Goal: Obtain resource: Download file/media

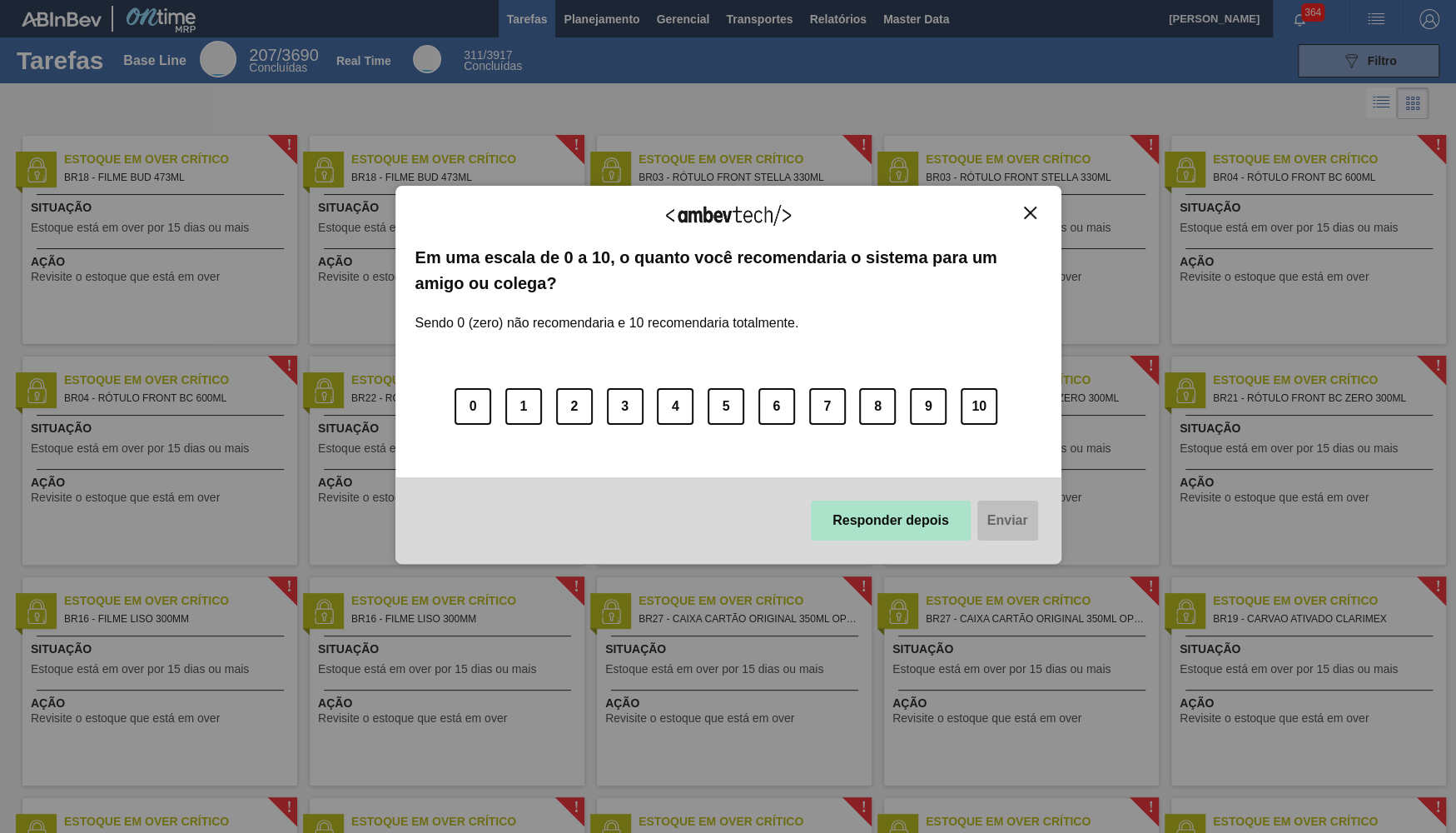
click at [937, 522] on button "Responder depois" at bounding box center [890, 519] width 160 height 40
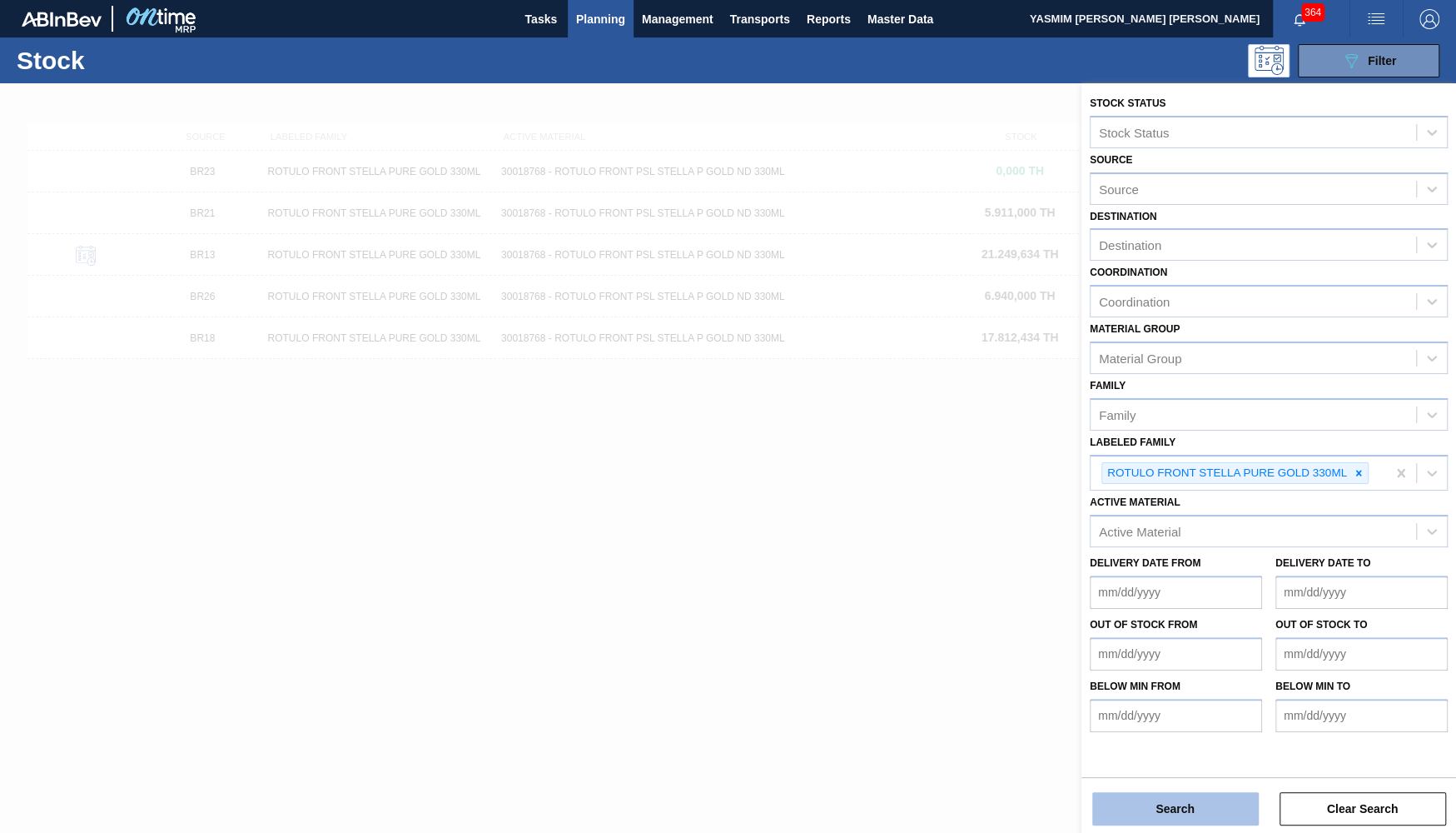
click at [1137, 810] on button "Search" at bounding box center [1175, 809] width 167 height 33
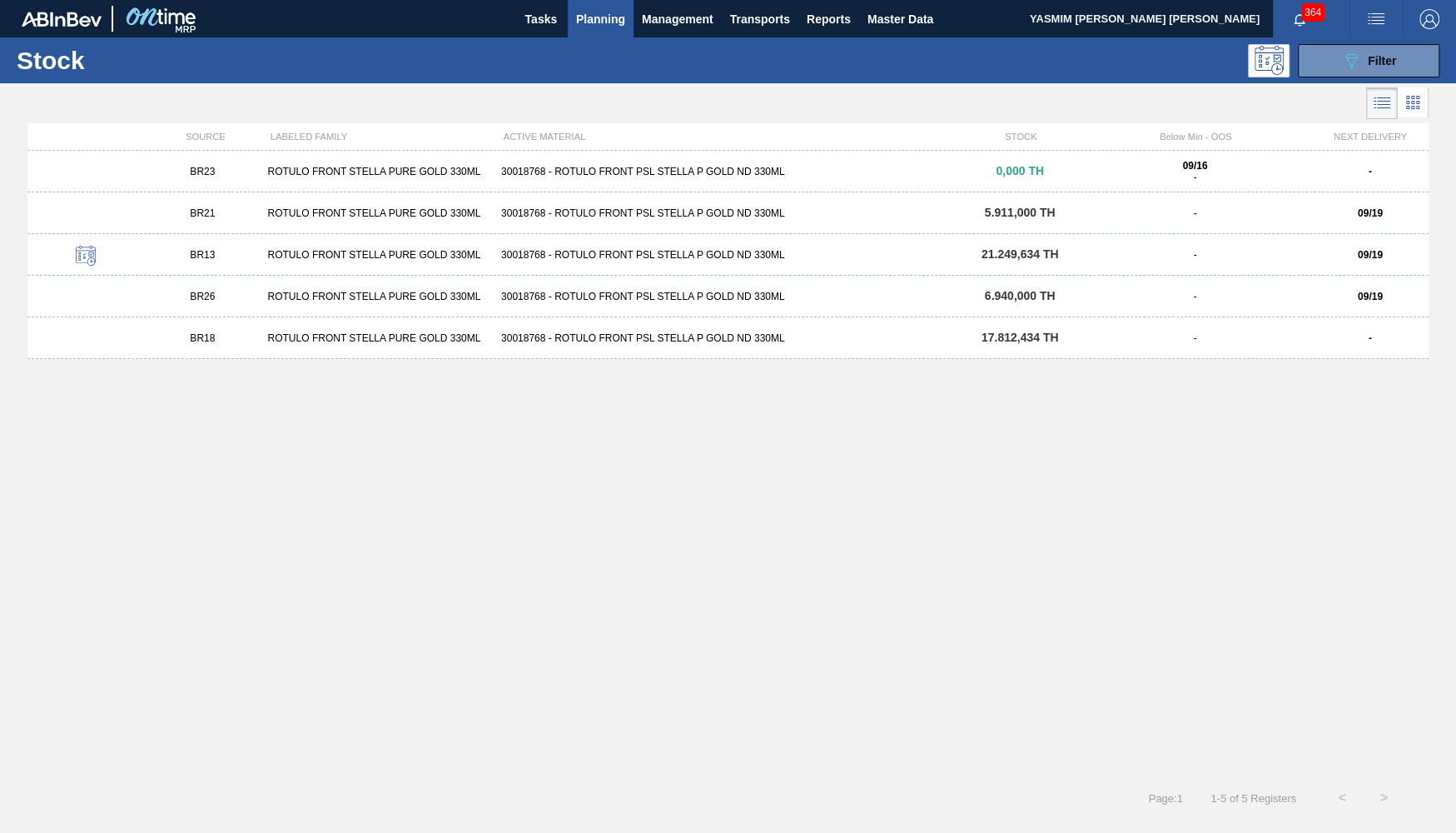
click at [503, 164] on div "BR23 ROTULO FRONT STELLA PURE GOLD 330ML 30018768 - ROTULO FRONT PSL STELLA P G…" at bounding box center [727, 171] width 1401 height 42
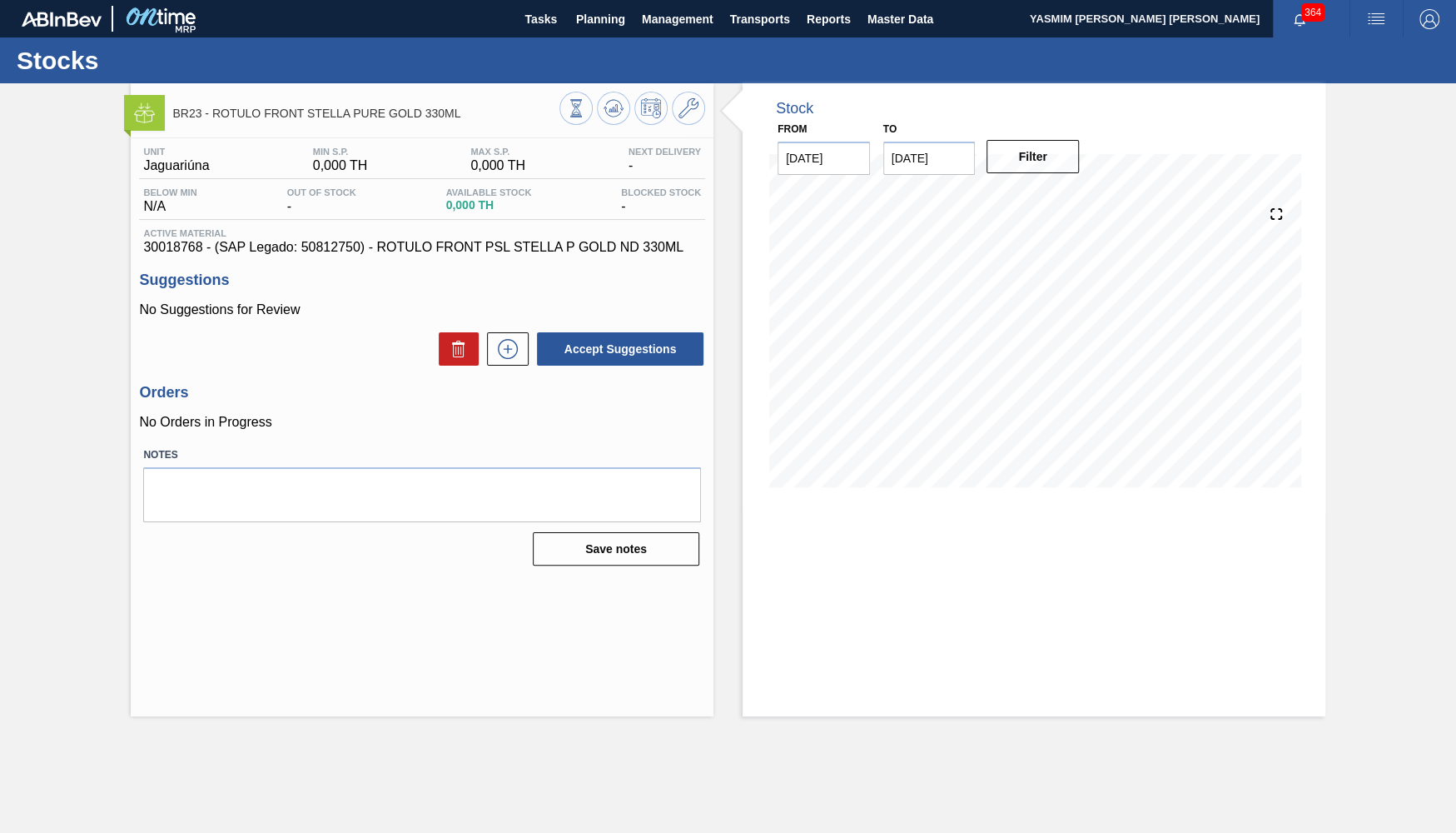
click at [326, 243] on span "30018768 - (SAP Legado: 50812750) - ROTULO FRONT PSL STELLA P GOLD ND 330ML" at bounding box center [422, 247] width 558 height 15
copy span "50812750"
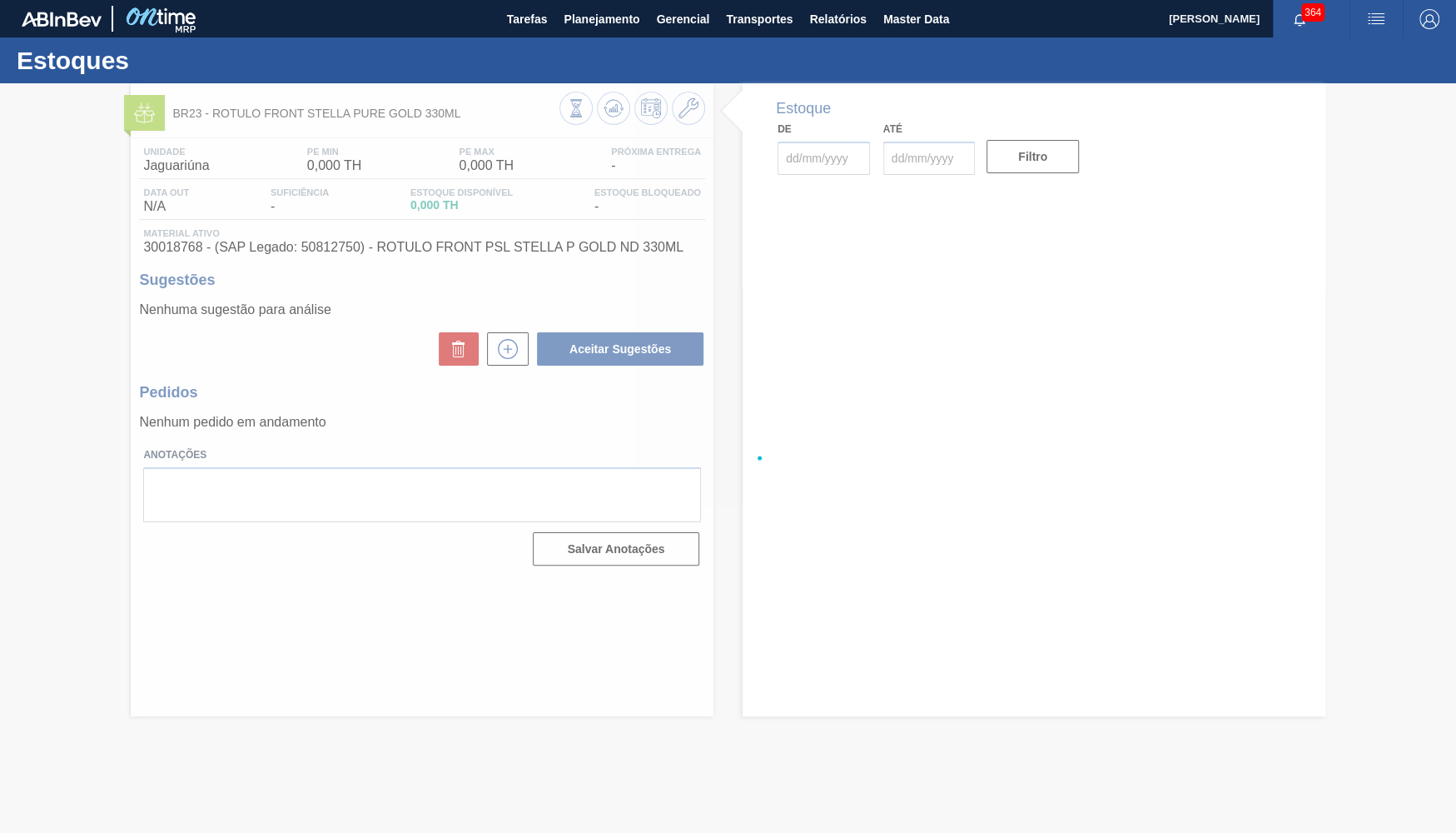
type input "16/09/2025"
type input "30/11/2025"
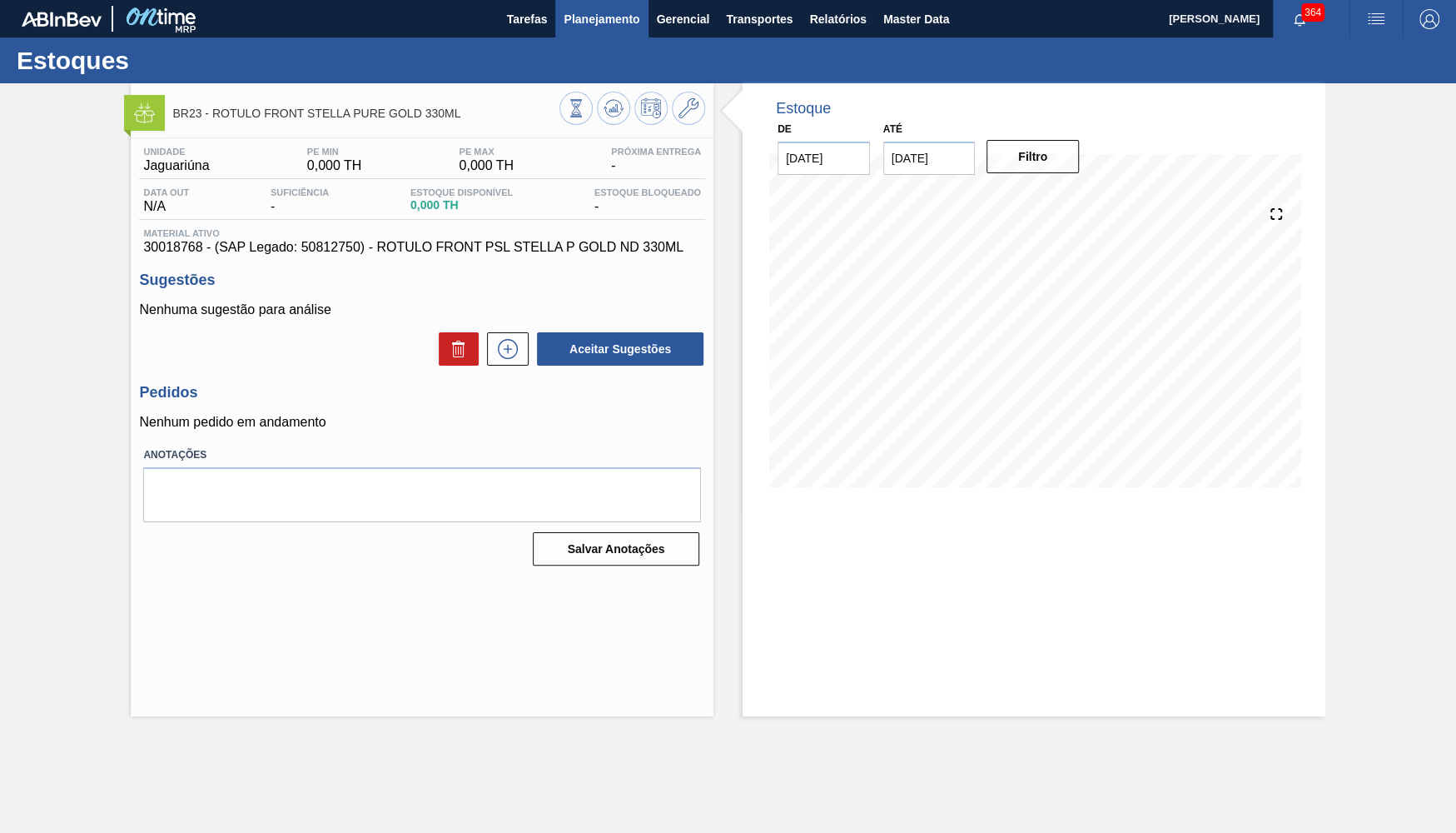
click at [617, 21] on span "Planejamento" at bounding box center [602, 18] width 76 height 20
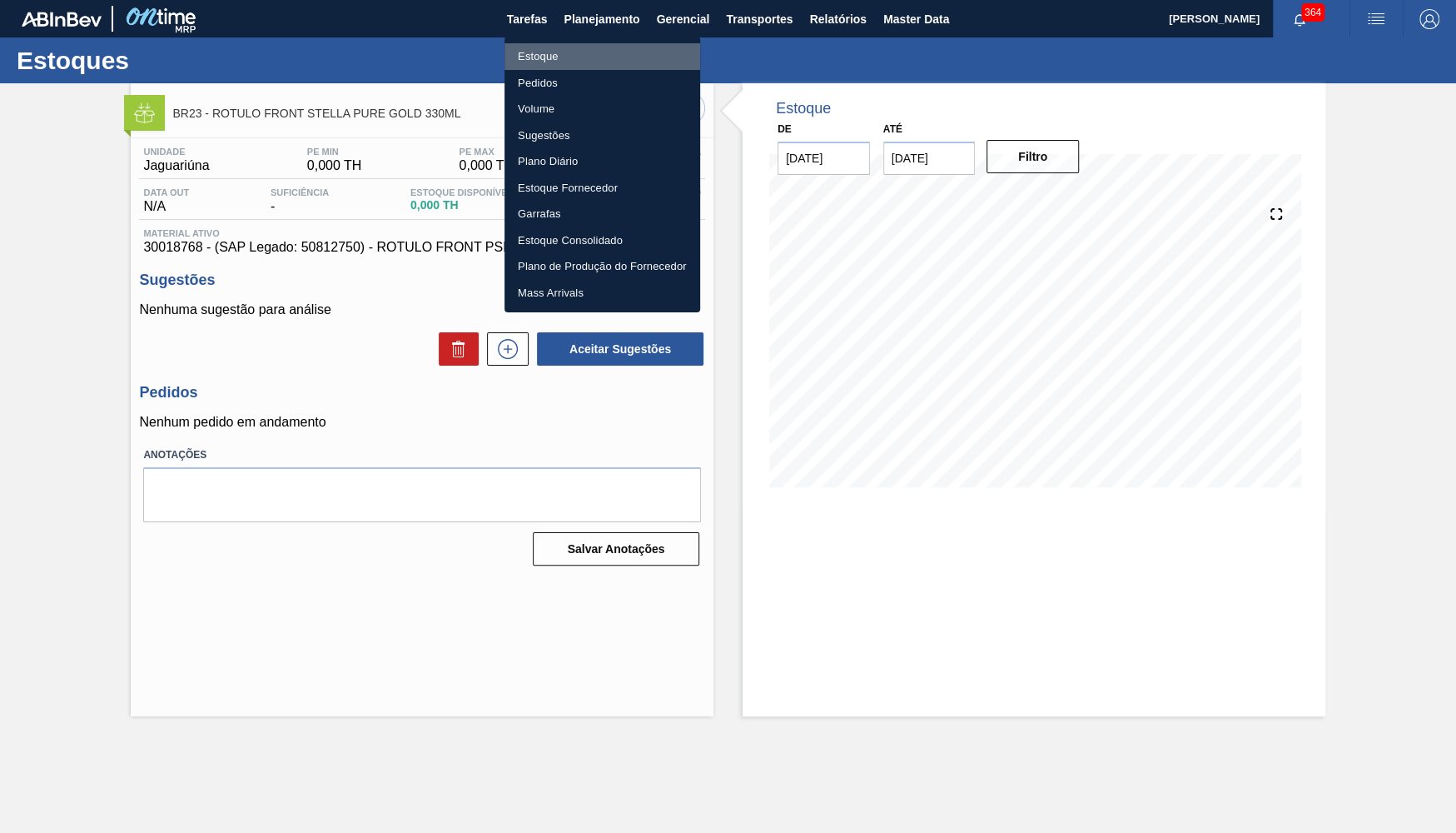
click at [606, 59] on li "Estoque" at bounding box center [603, 56] width 196 height 26
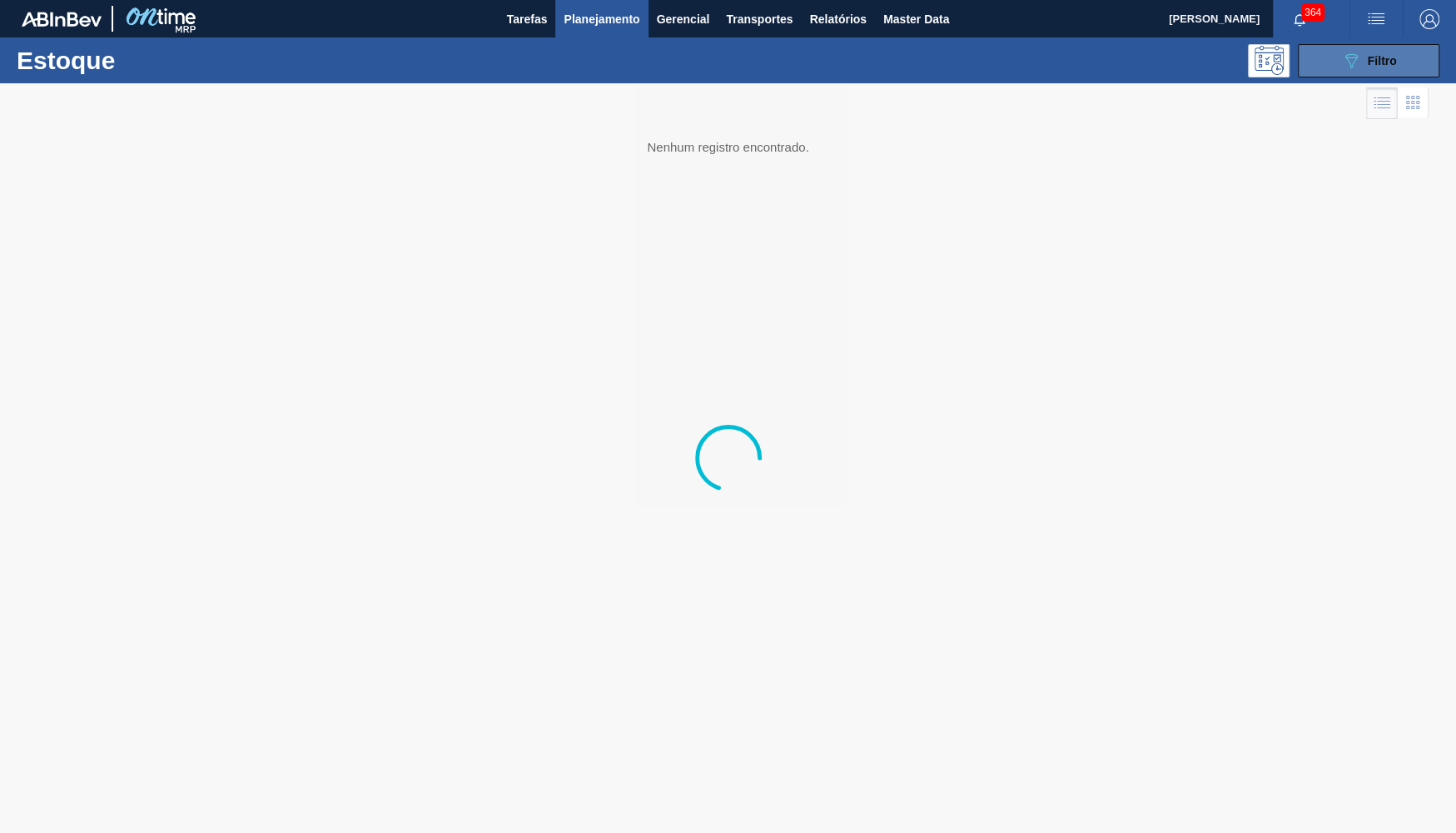
click at [1357, 65] on icon "089F7B8B-B2A5-4AFE-B5C0-19BA573D28AC" at bounding box center [1351, 60] width 20 height 20
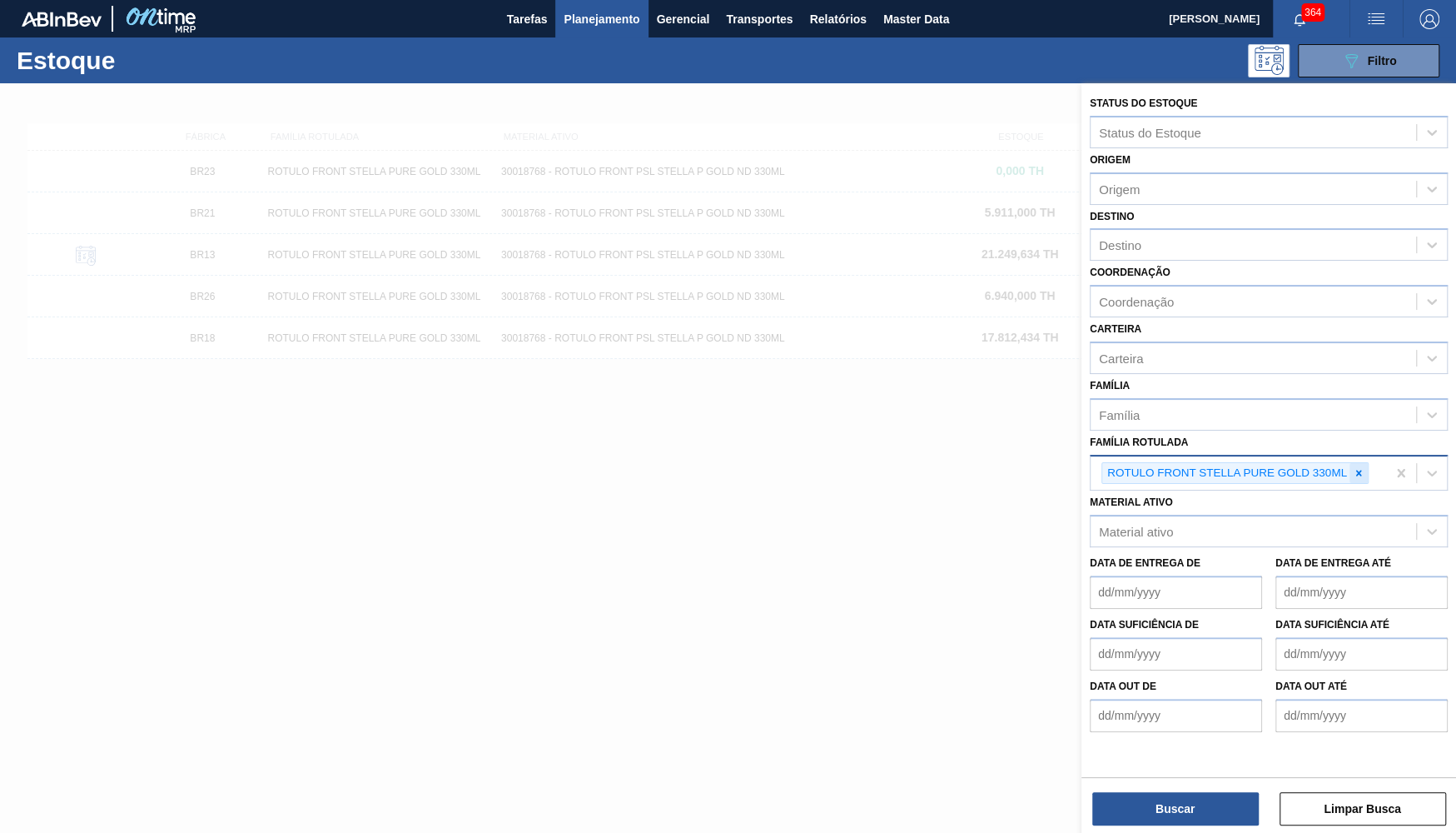
click at [1359, 467] on icon at bounding box center [1359, 473] width 12 height 12
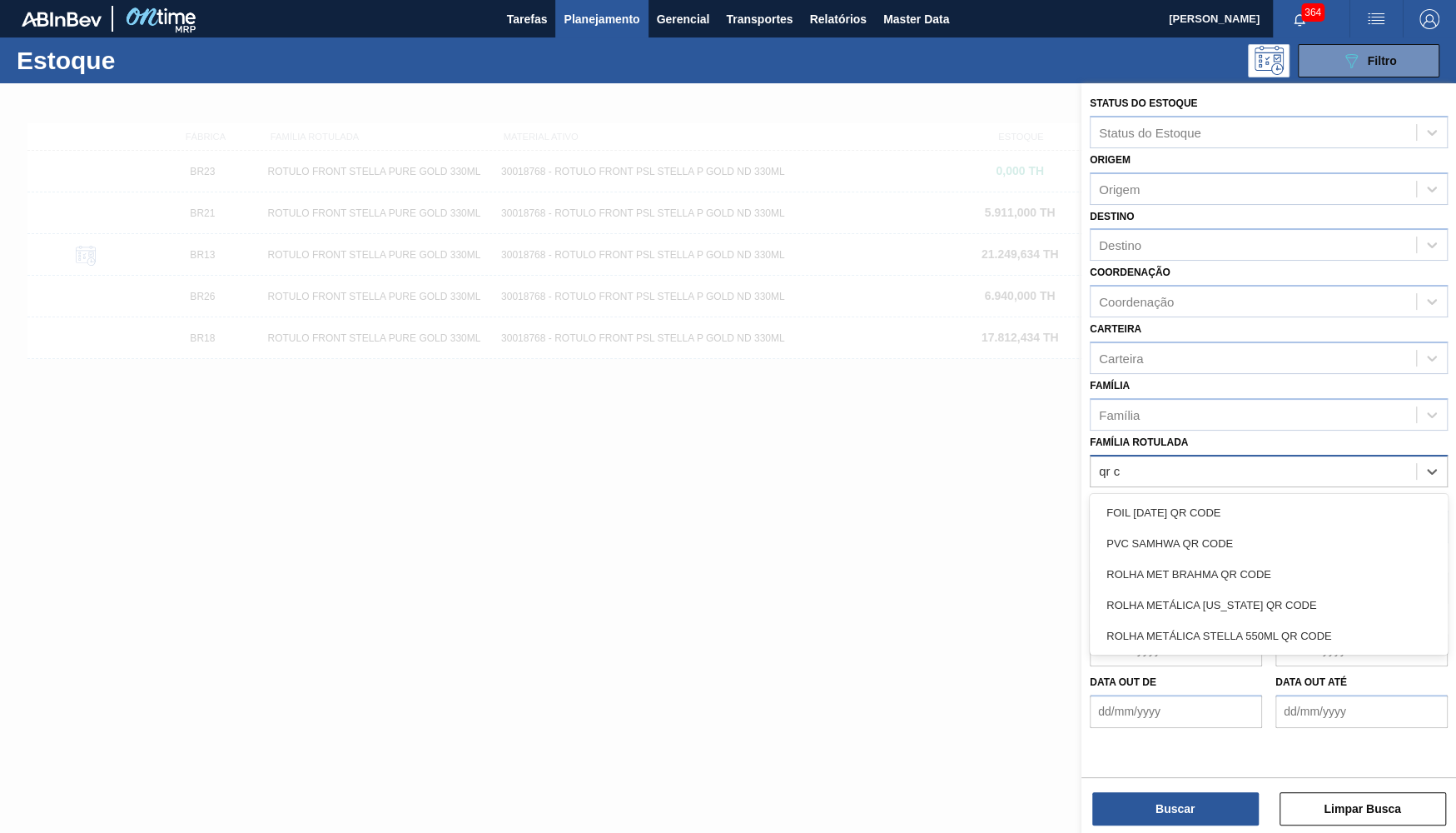
type Rotulada "qr co"
click at [1143, 563] on div "ROLHA MET BRAHMA QR CODE" at bounding box center [1269, 574] width 358 height 31
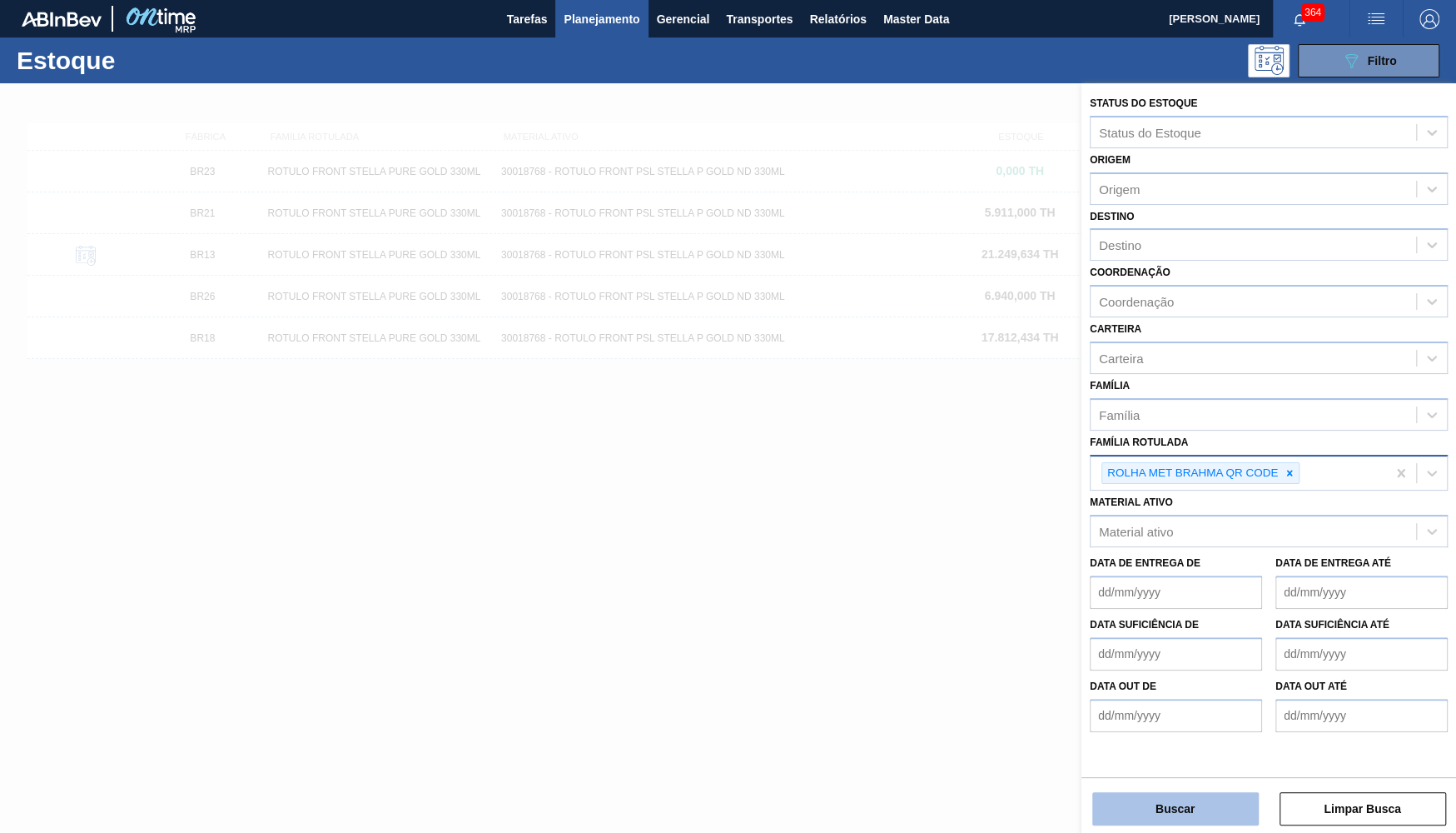
click at [1134, 821] on button "Buscar" at bounding box center [1175, 809] width 167 height 33
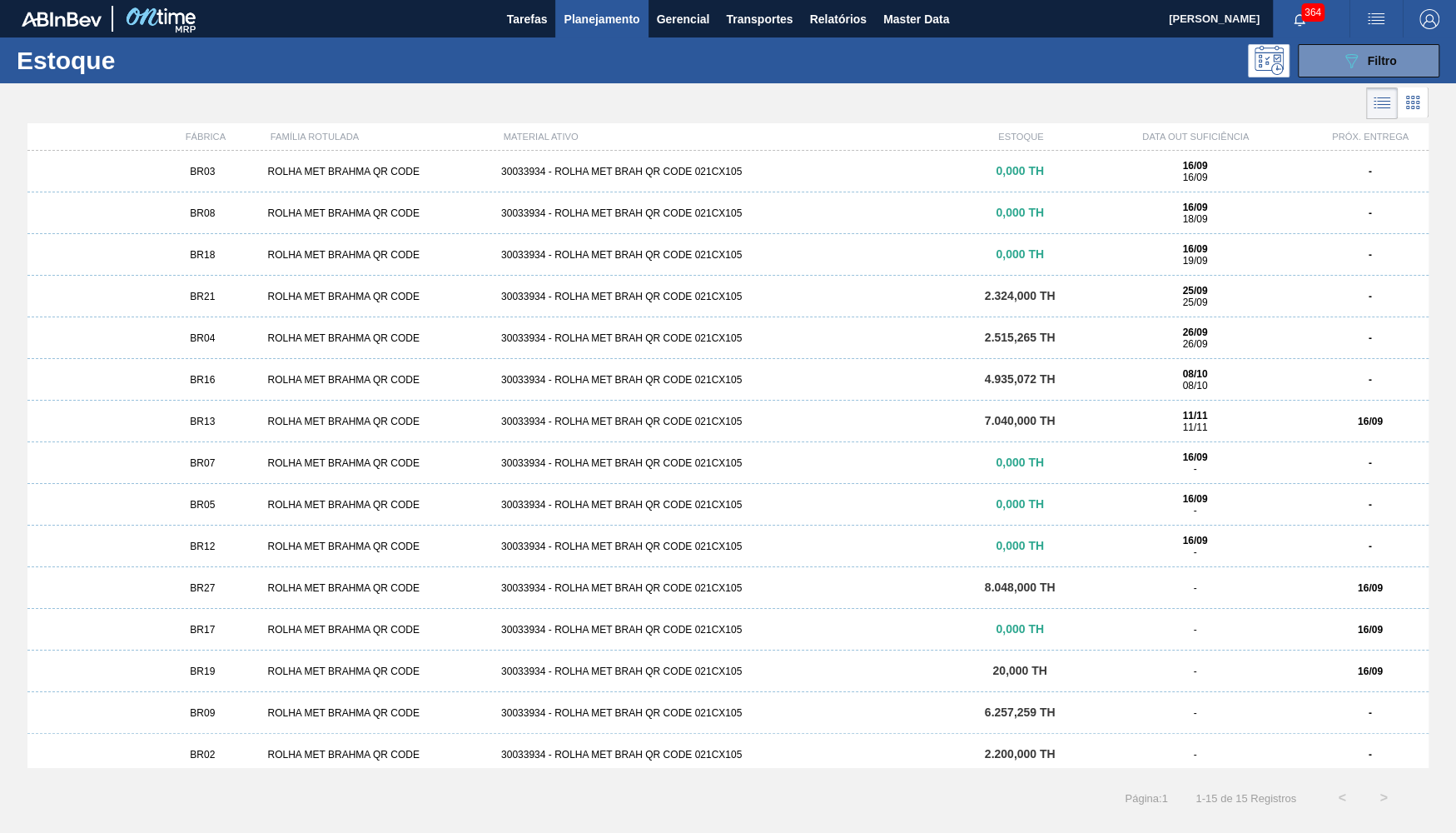
scroll to position [8, 0]
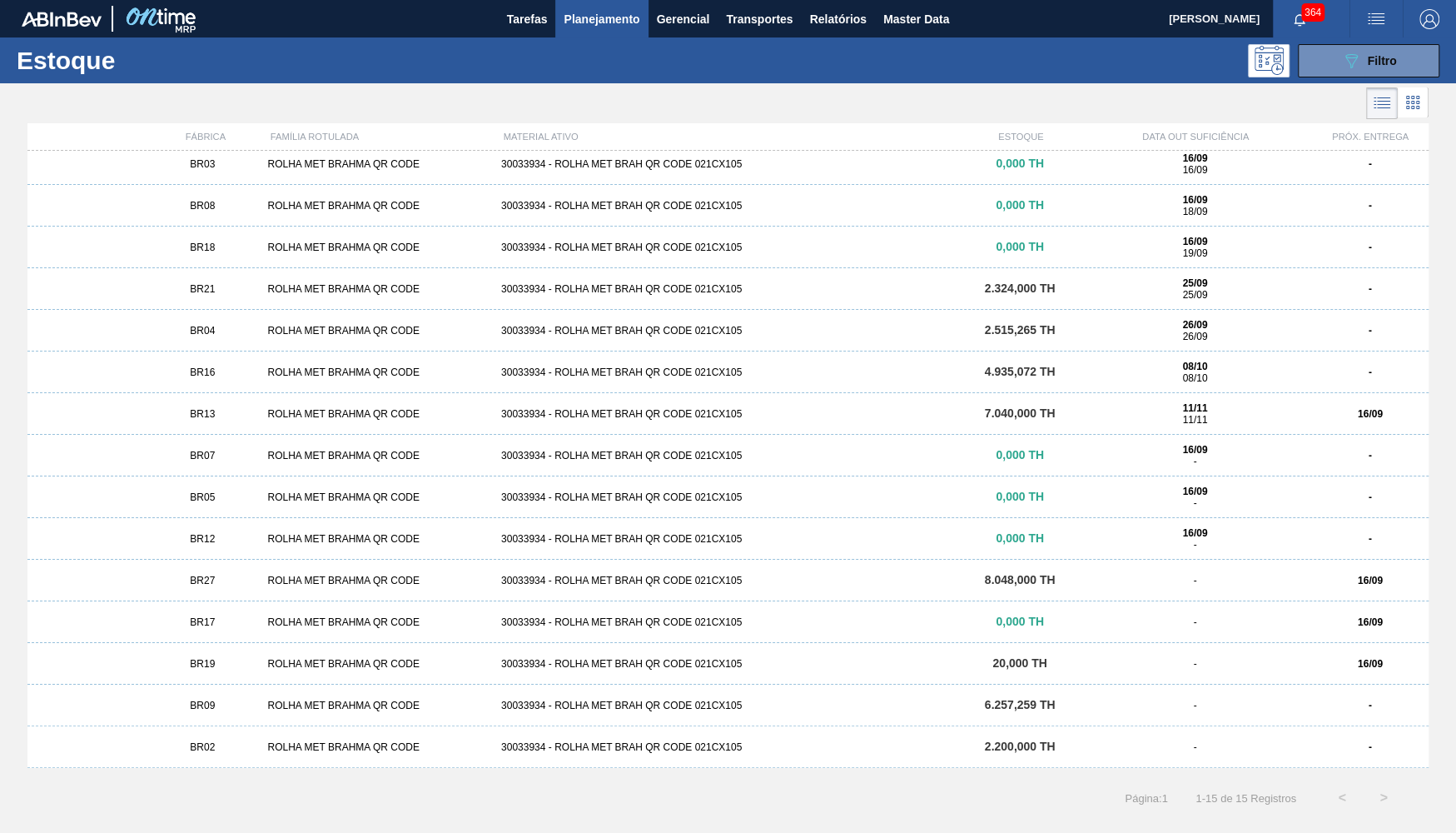
click at [301, 366] on div "ROLHA MET BRAHMA QR CODE" at bounding box center [377, 372] width 233 height 12
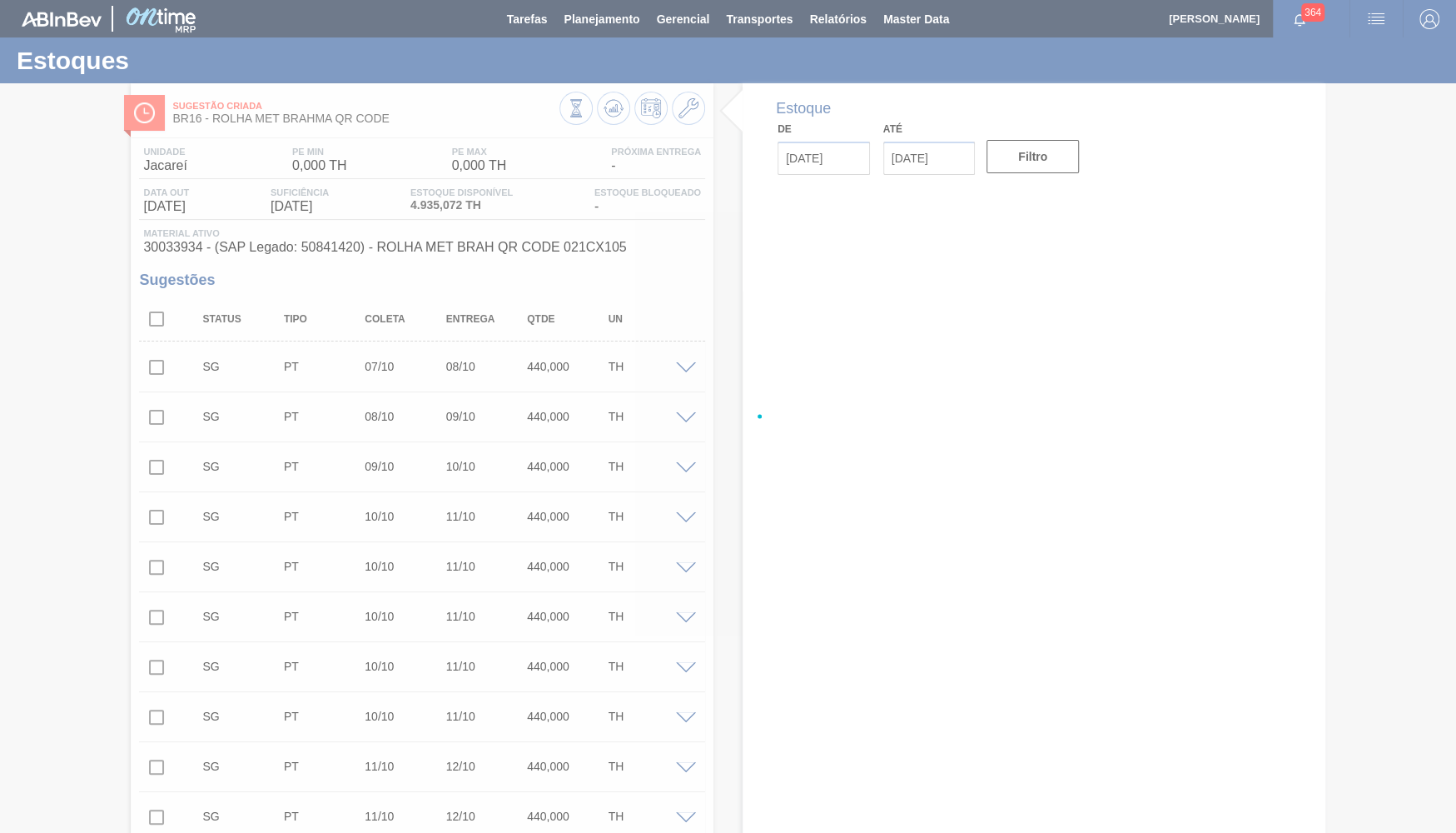
type input "16/09/2025"
type input "30/11/2025"
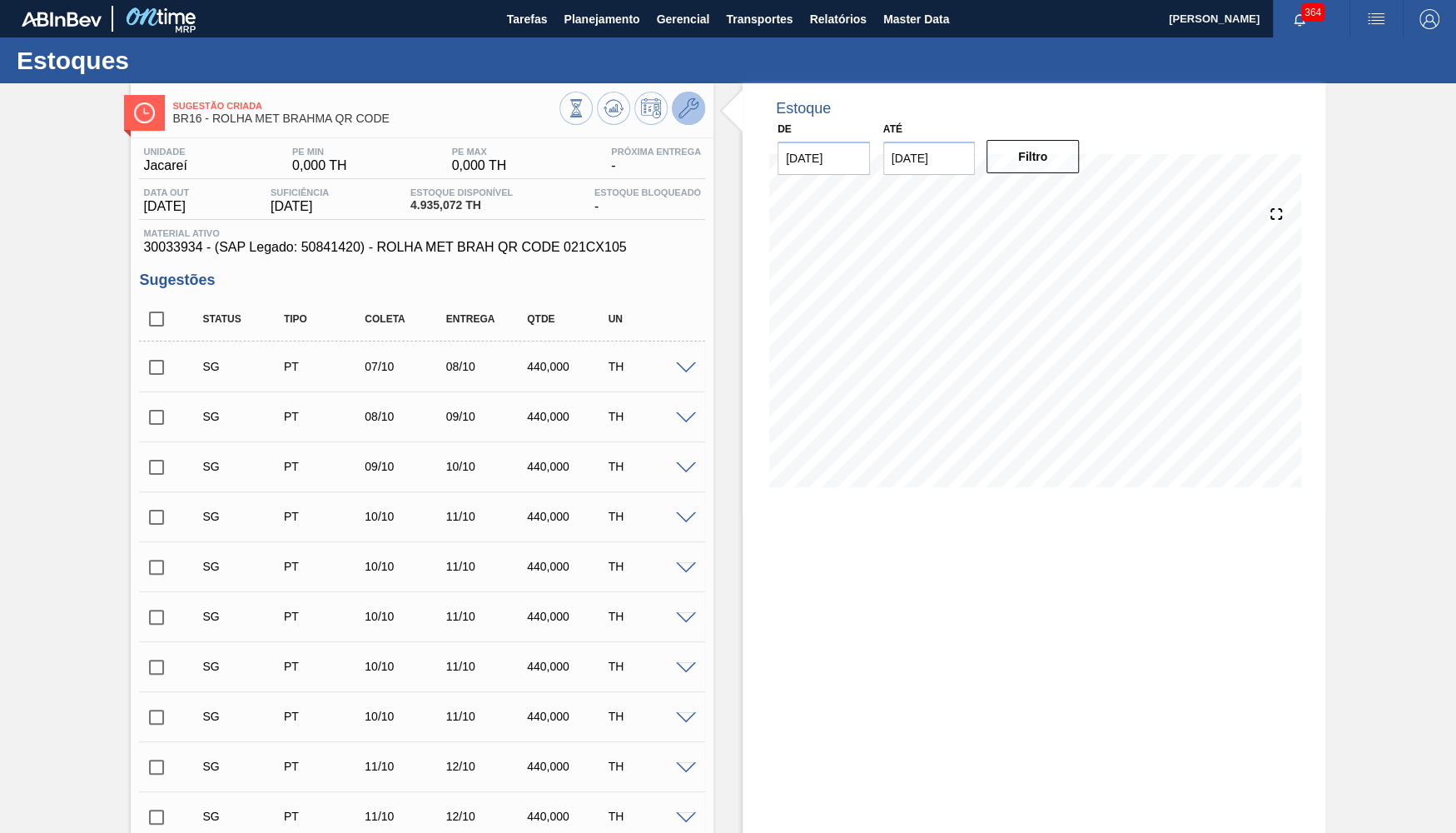
click at [680, 119] on button at bounding box center [688, 108] width 33 height 33
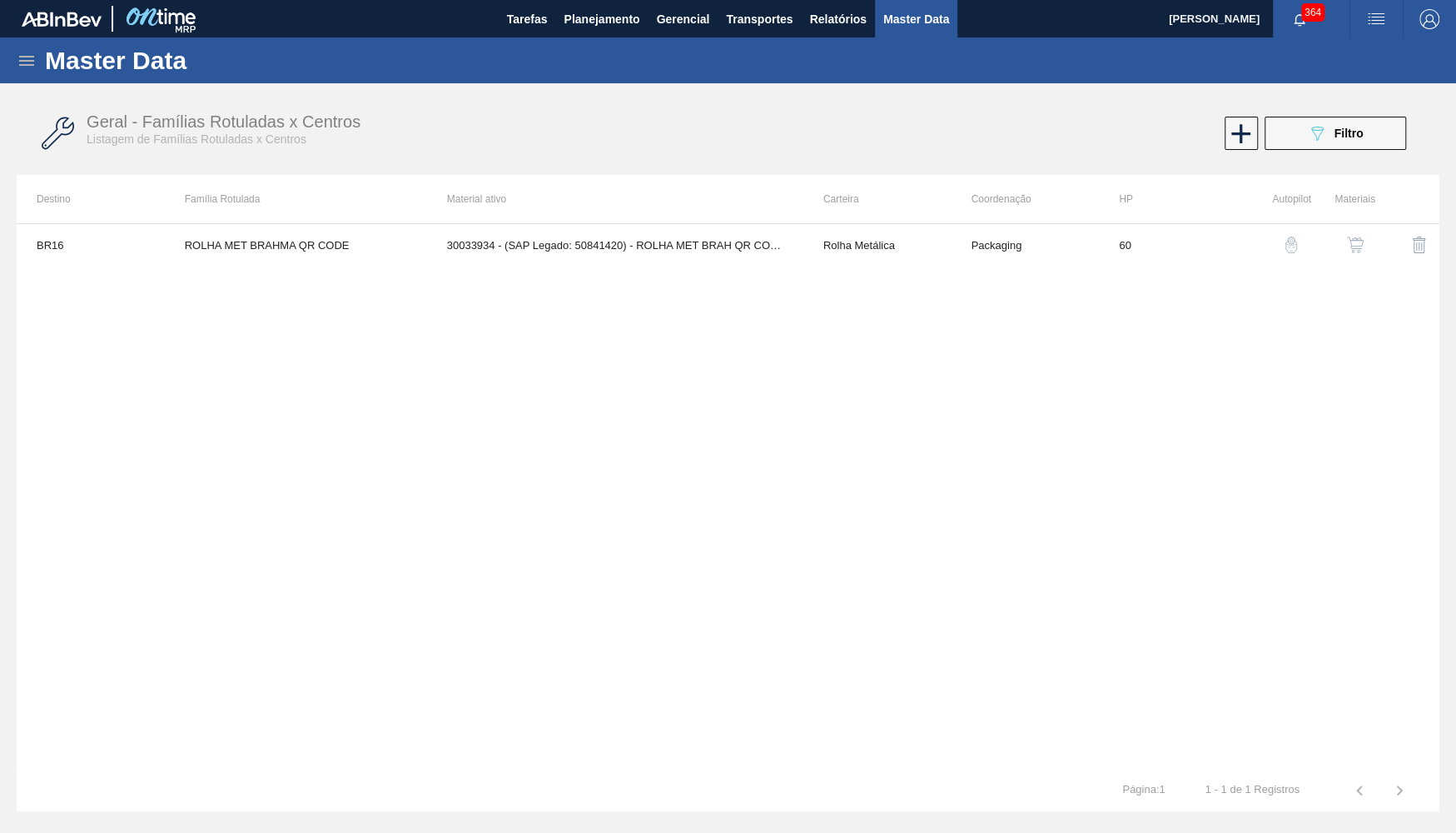
click at [1373, 257] on button "button" at bounding box center [1355, 245] width 40 height 40
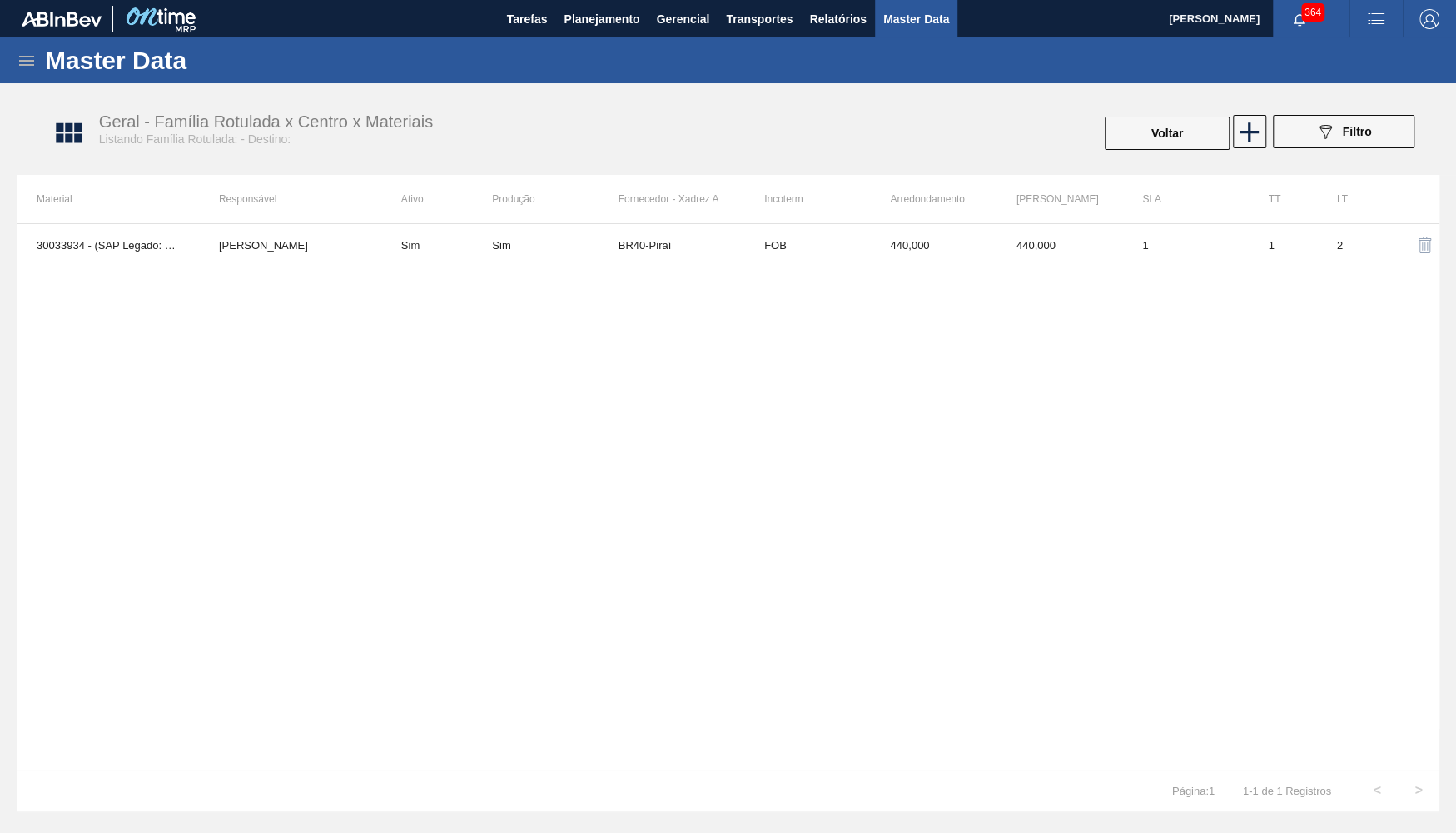
click at [716, 255] on td "BR40-Piraí" at bounding box center [681, 245] width 126 height 42
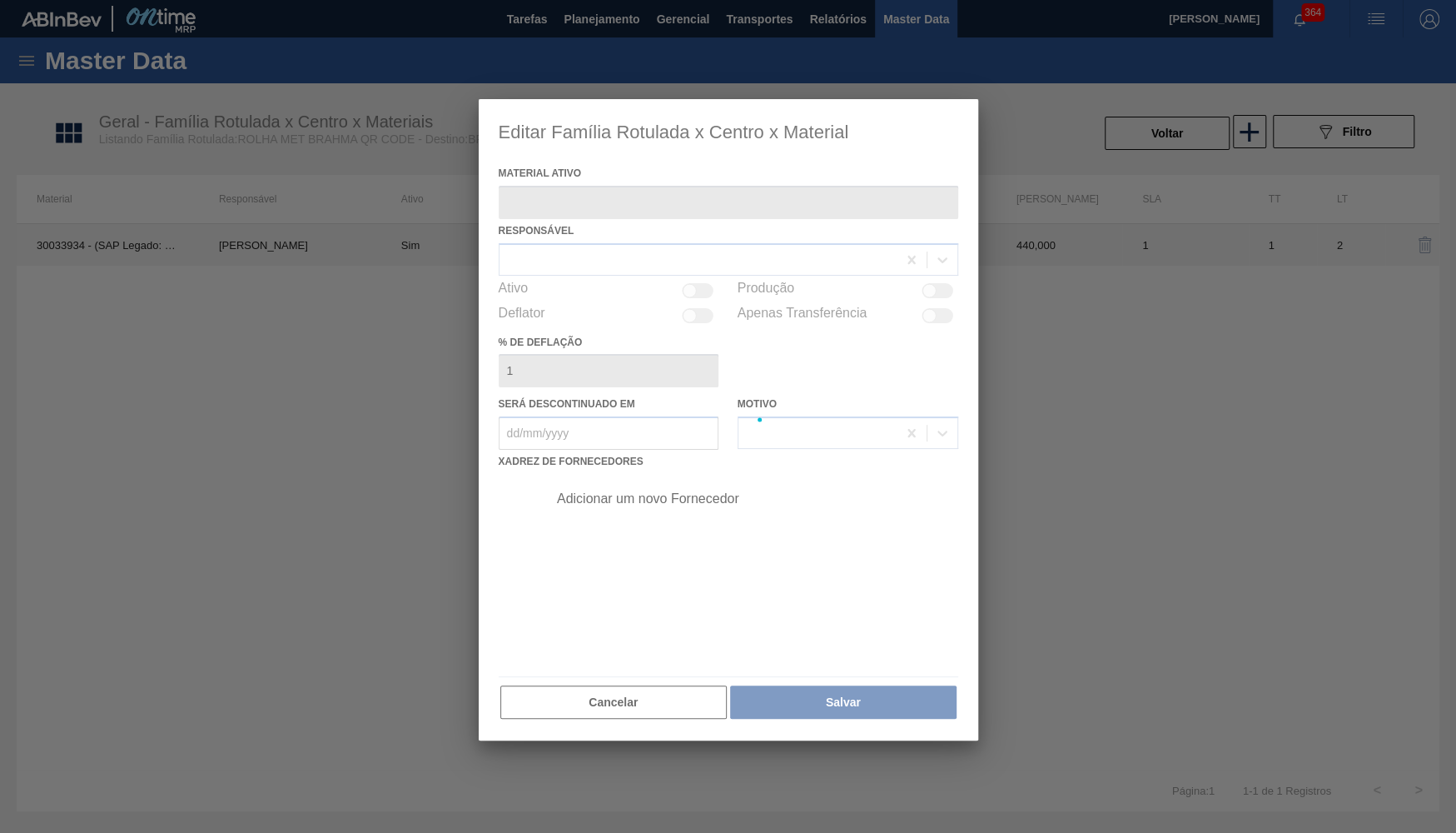
type ativo "30033934 - (SAP Legado: 50841420) - ROLHA MET BRAH QR CODE 021CX105"
checkbox input "true"
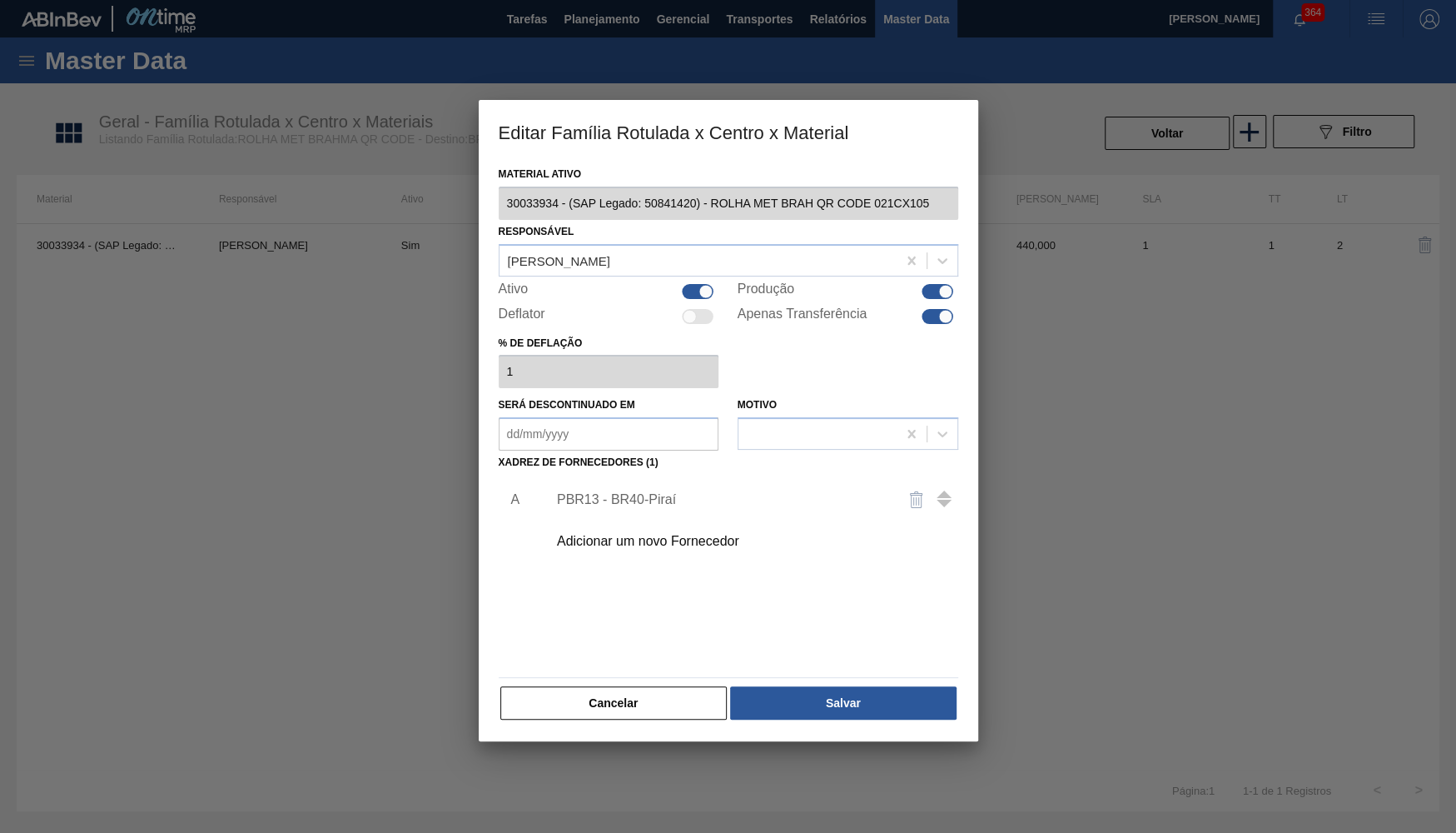
click at [674, 507] on div "PBR13 - BR40-Piraí" at bounding box center [747, 499] width 420 height 42
click at [687, 520] on div "Adicionar um novo Fornecedor" at bounding box center [747, 541] width 420 height 42
click at [687, 523] on div "Adicionar um novo Fornecedor" at bounding box center [747, 541] width 420 height 42
click at [664, 534] on div "Adicionar um novo Fornecedor" at bounding box center [720, 541] width 326 height 15
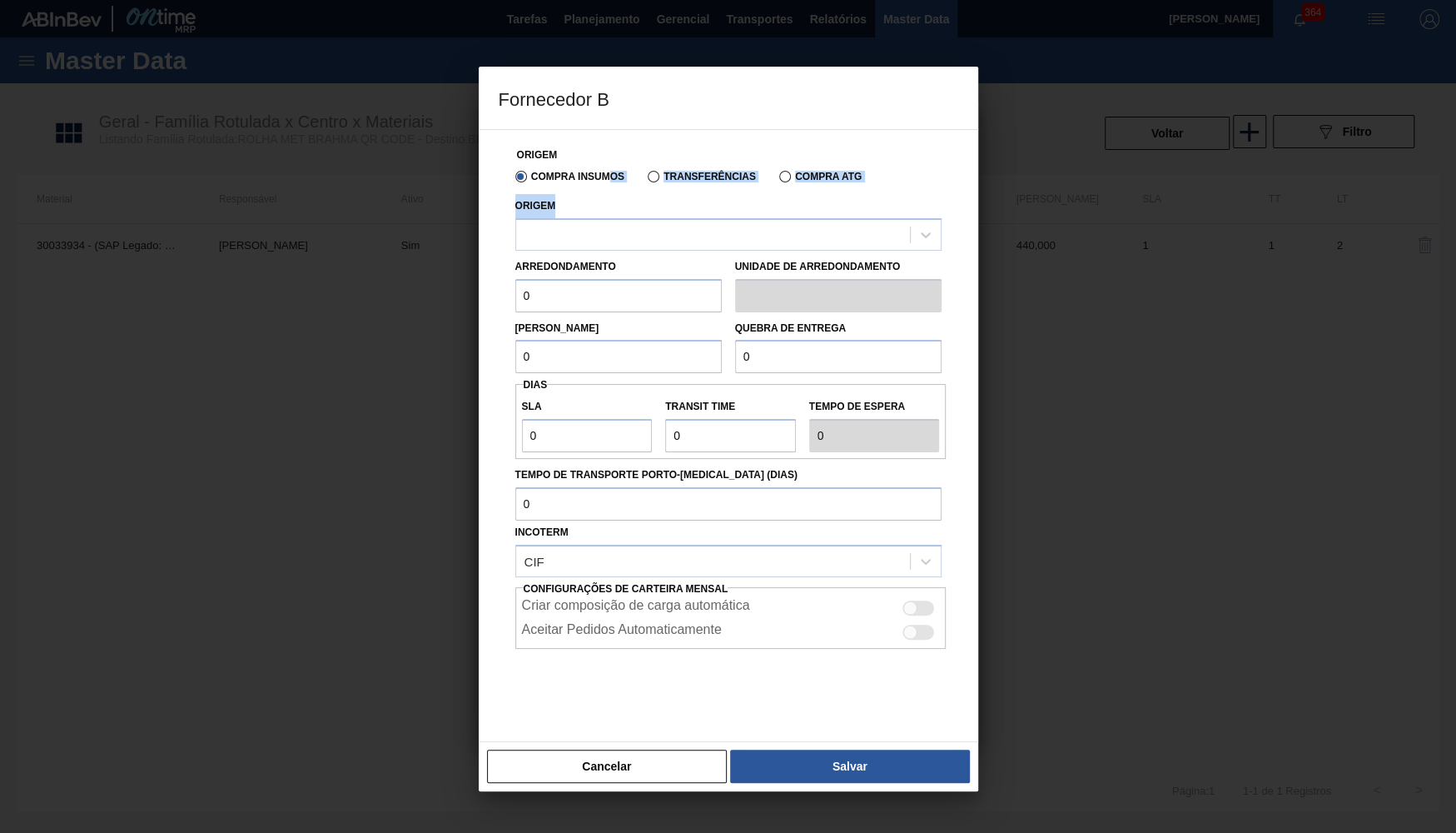
drag, startPoint x: 609, startPoint y: 190, endPoint x: 611, endPoint y: 200, distance: 10.2
click at [611, 200] on div "Origem Compra Insumos Transferências Compra ATG Origem Arredondamento 0 Unidade…" at bounding box center [728, 431] width 459 height 602
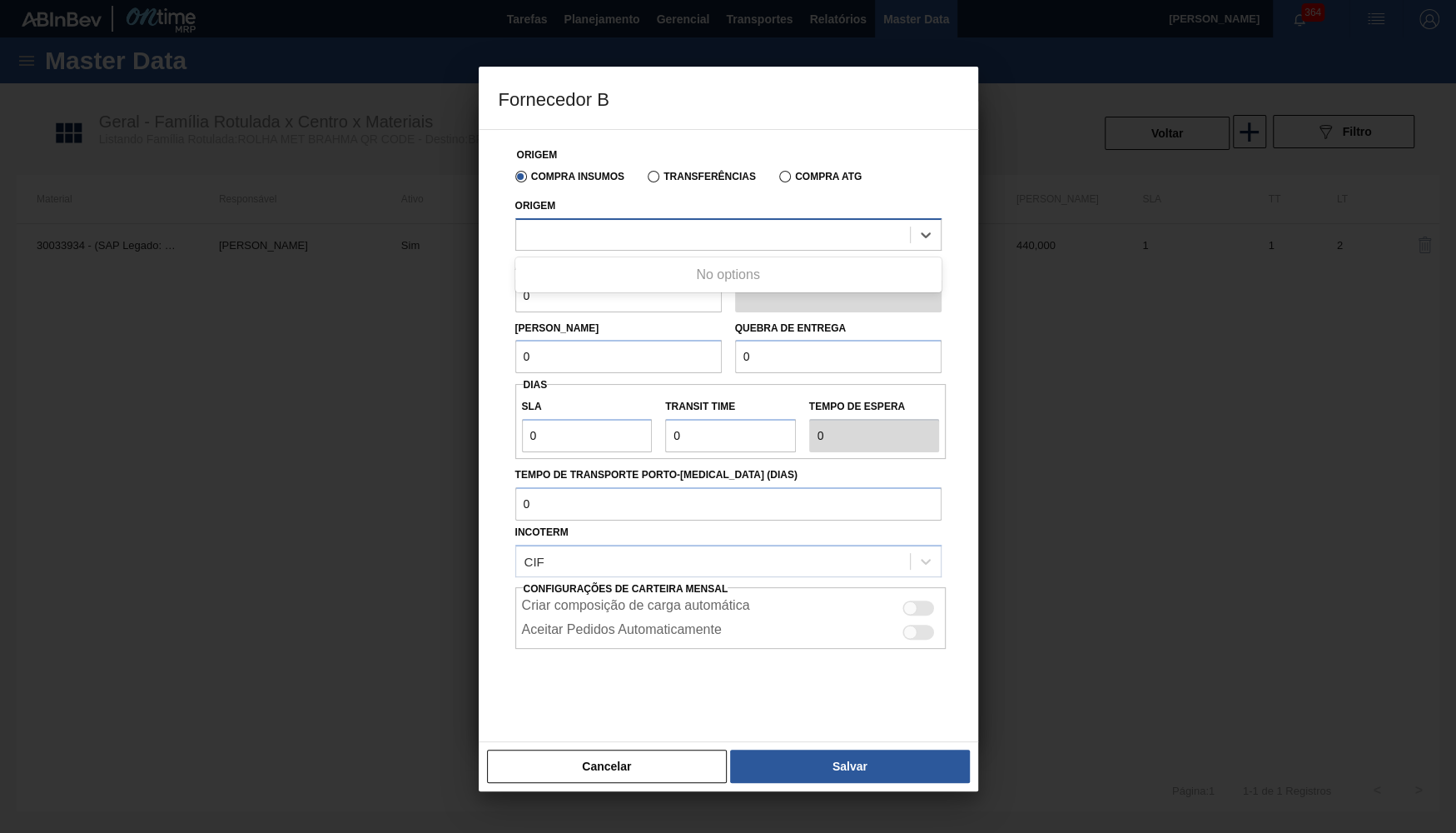
click at [664, 230] on div at bounding box center [713, 234] width 394 height 24
click at [619, 816] on div at bounding box center [728, 416] width 1456 height 833
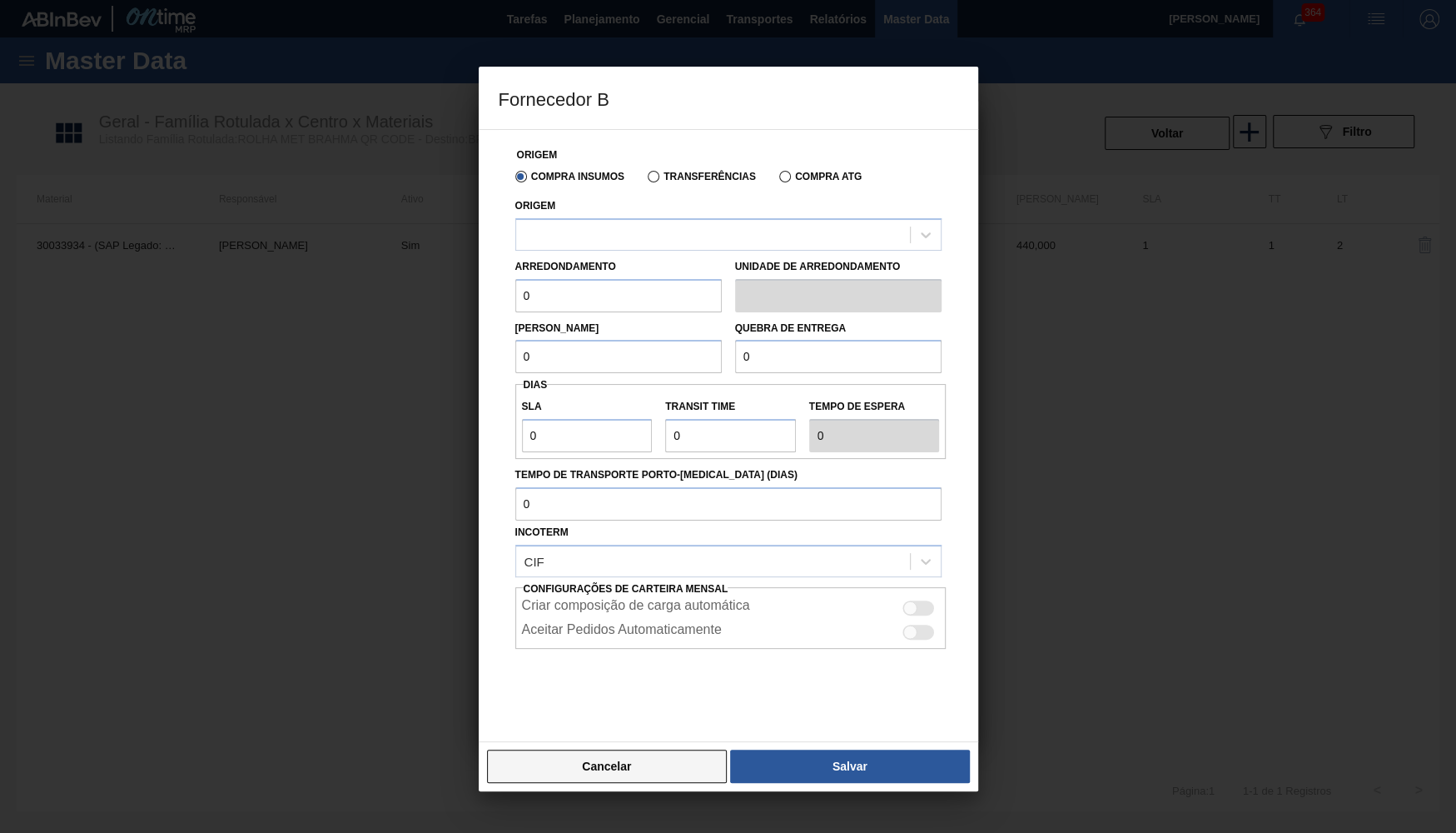
click at [594, 759] on button "Cancelar" at bounding box center [608, 766] width 241 height 33
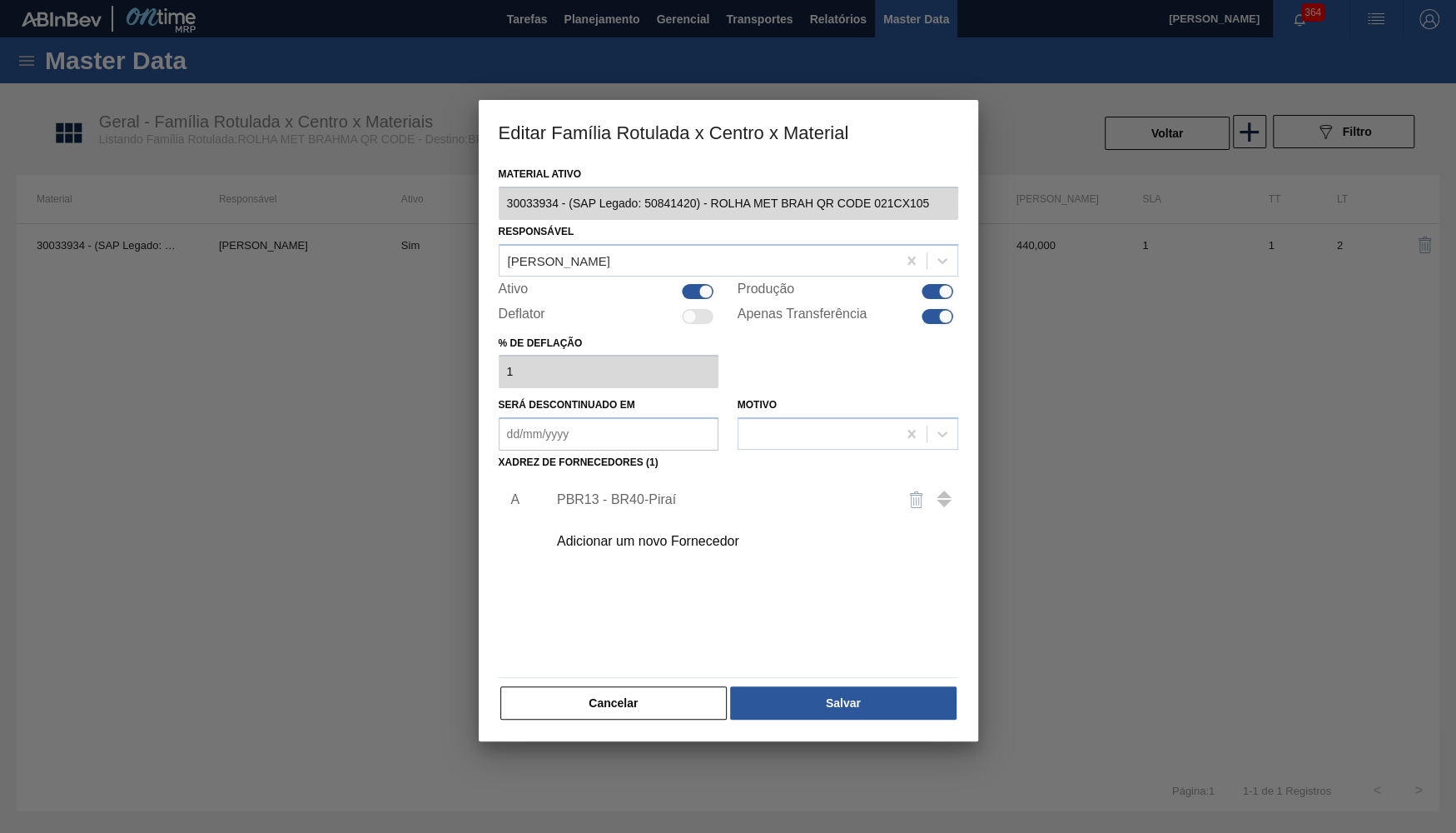
click at [614, 536] on div "Adicionar um novo Fornecedor" at bounding box center [720, 541] width 326 height 15
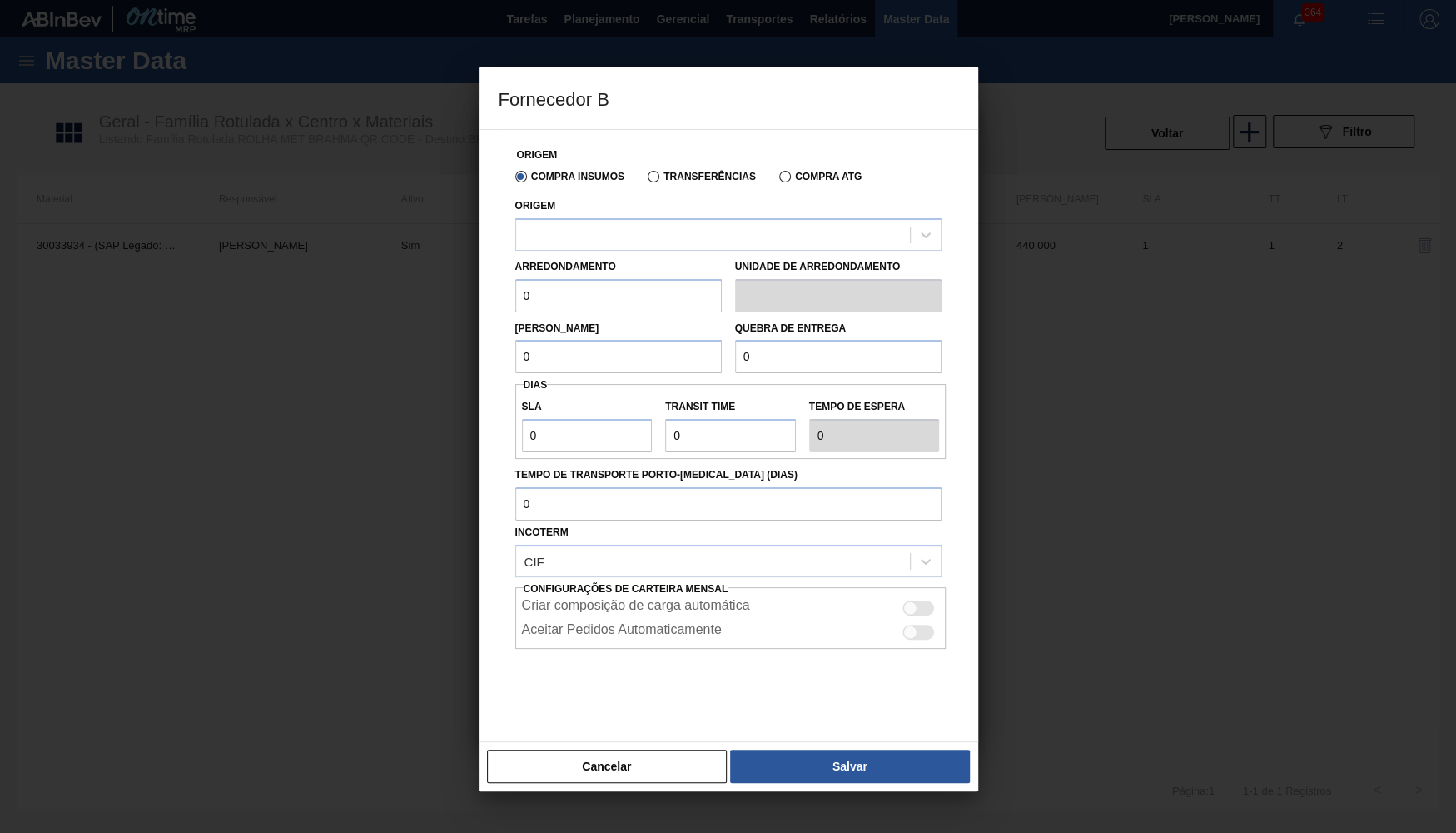
click at [621, 199] on div "Origem" at bounding box center [728, 222] width 426 height 56
click at [632, 236] on div at bounding box center [713, 234] width 394 height 24
click at [929, 219] on div at bounding box center [925, 234] width 30 height 30
click at [645, 798] on div at bounding box center [728, 416] width 1456 height 833
click at [631, 789] on div "Cancelar Salvar" at bounding box center [728, 765] width 500 height 50
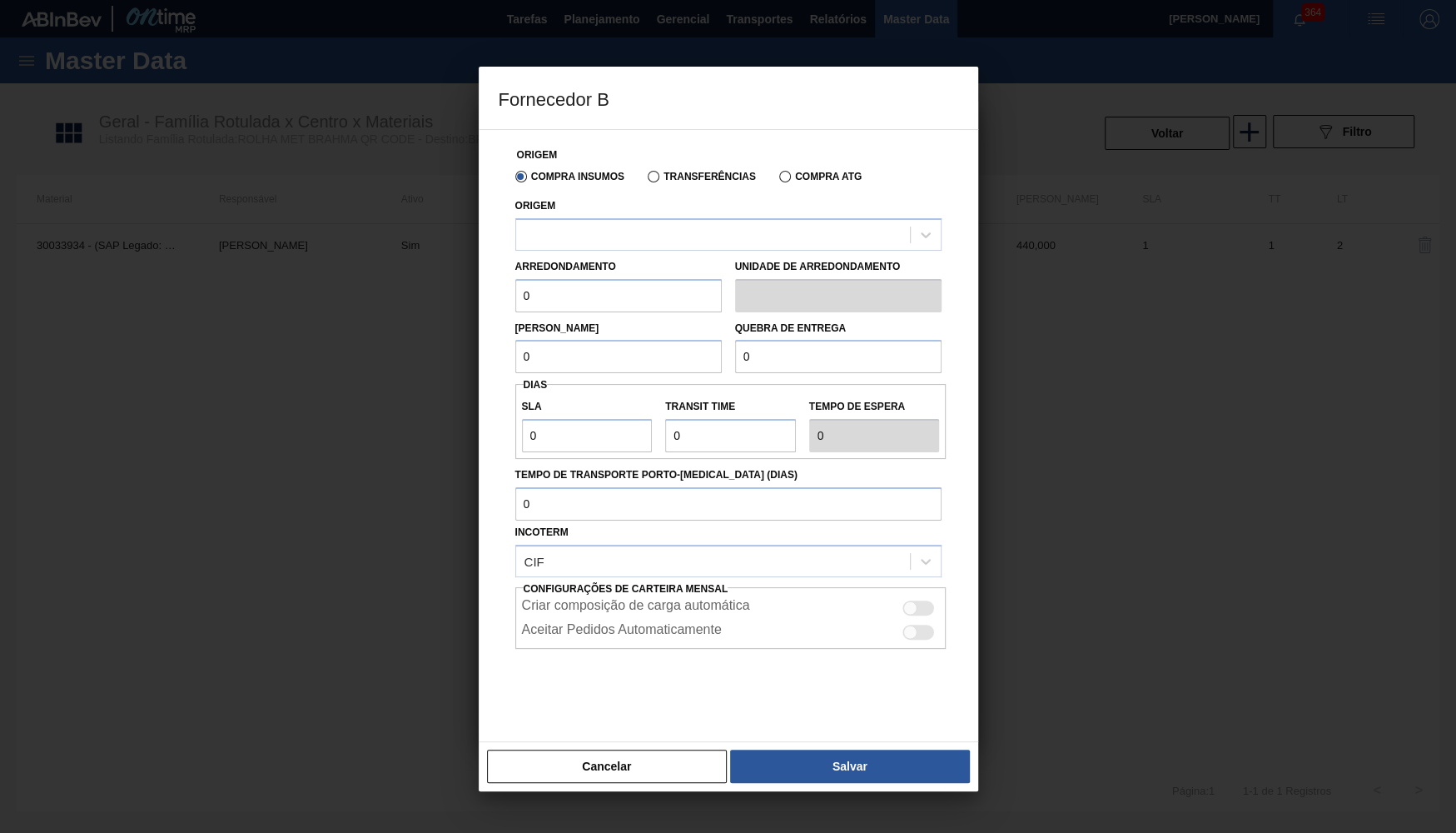
click at [610, 795] on div at bounding box center [728, 416] width 1456 height 833
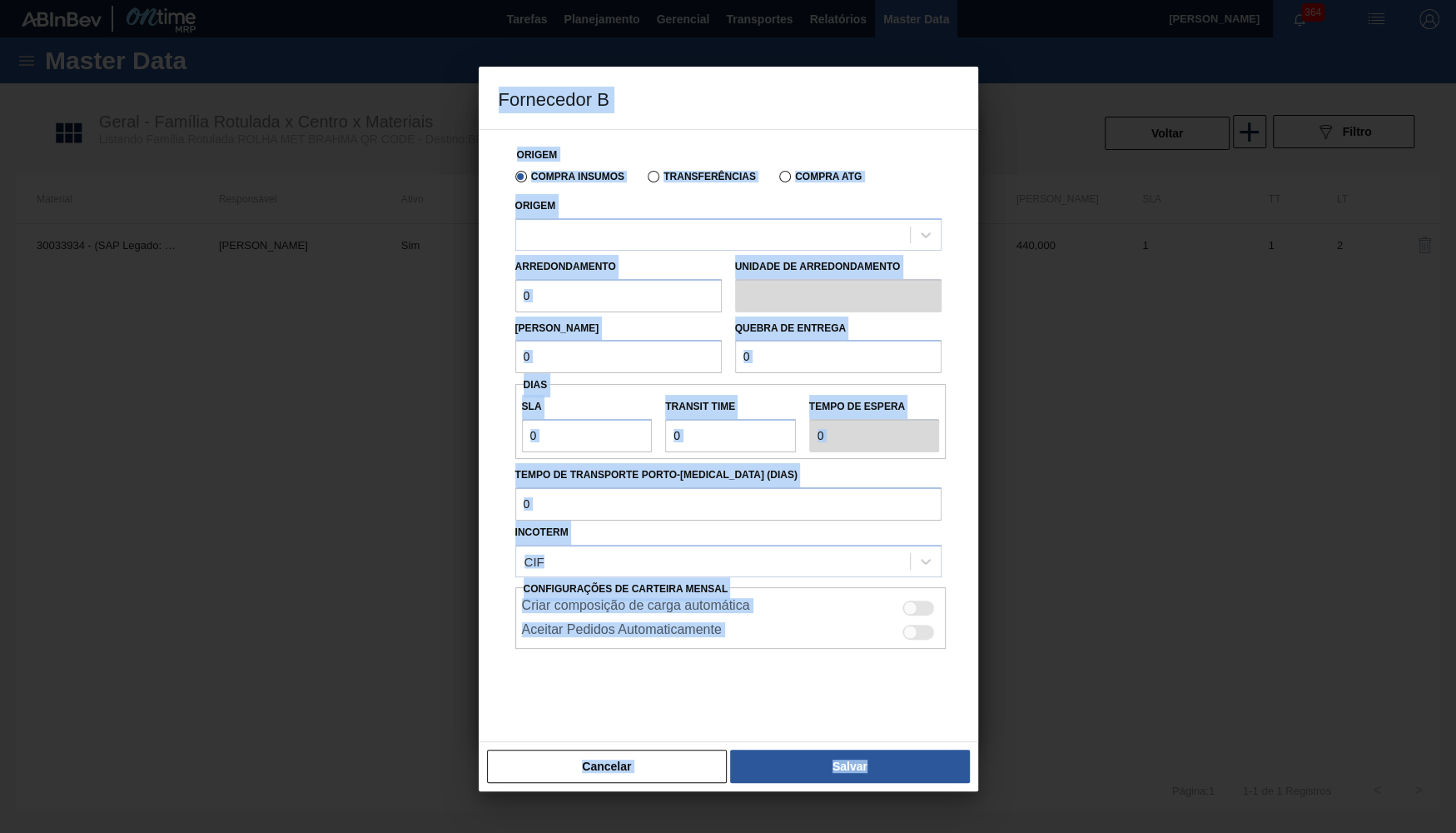
drag, startPoint x: 558, startPoint y: 793, endPoint x: 442, endPoint y: 822, distance: 119.6
click at [545, 783] on div "Fornecedor B Origem Compra Insumos Transferências Compra ATG Origem Arredondame…" at bounding box center [728, 416] width 1456 height 833
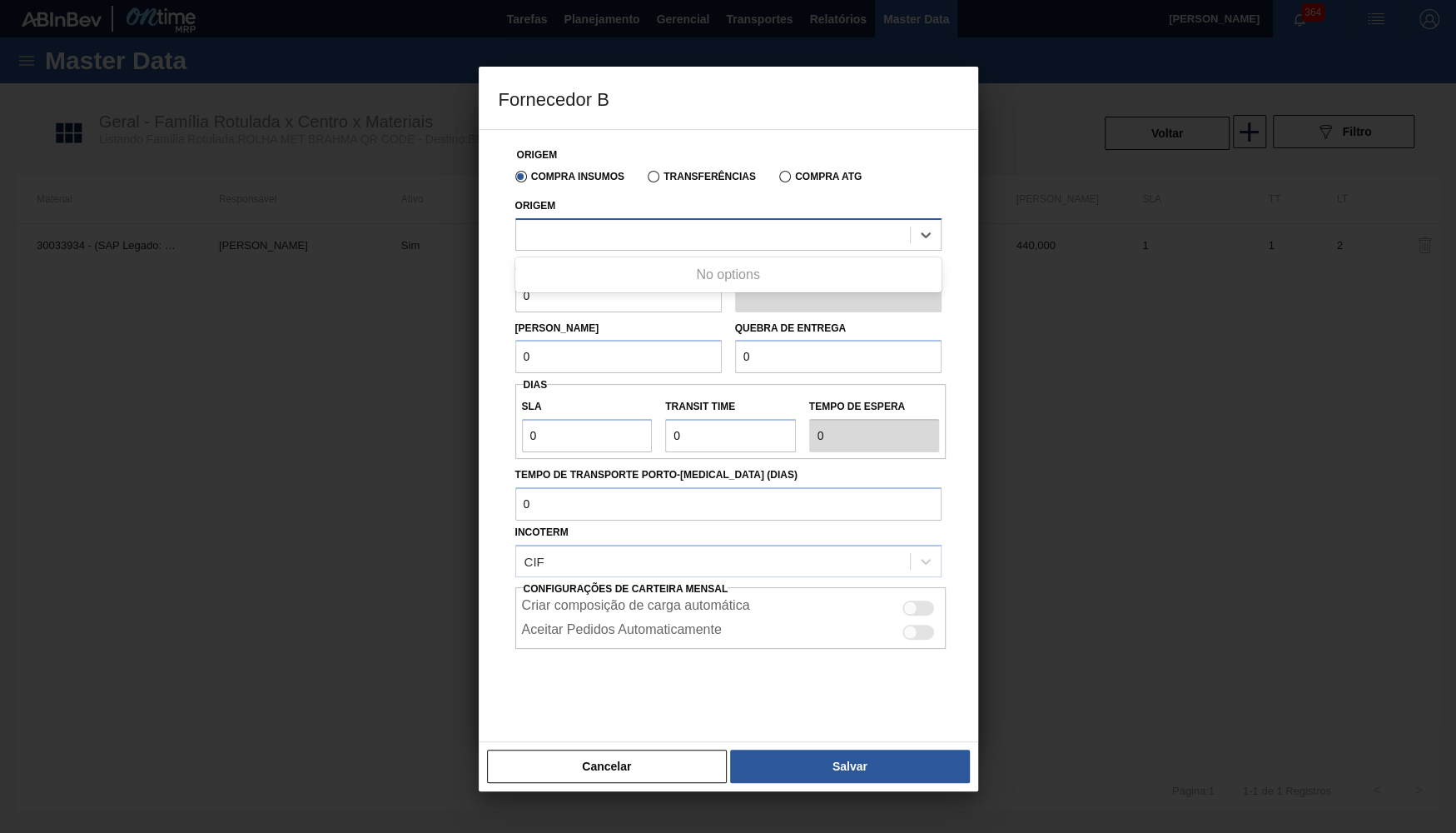
click at [571, 244] on div at bounding box center [713, 234] width 394 height 24
click at [560, 765] on button "Cancelar" at bounding box center [608, 766] width 241 height 33
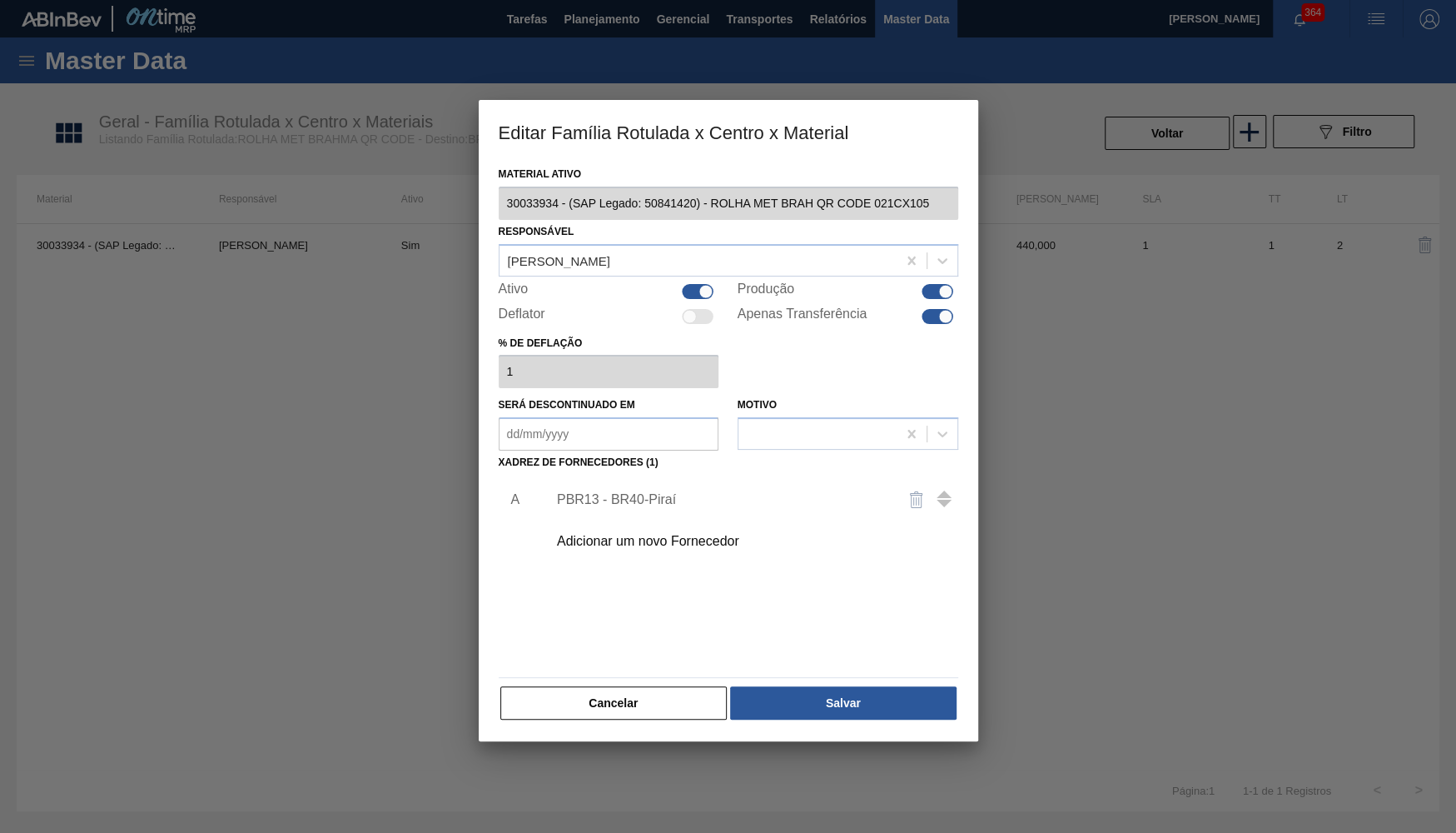
click at [681, 521] on div "Adicionar um novo Fornecedor" at bounding box center [747, 541] width 420 height 42
click at [632, 535] on div "Adicionar um novo Fornecedor" at bounding box center [720, 541] width 326 height 15
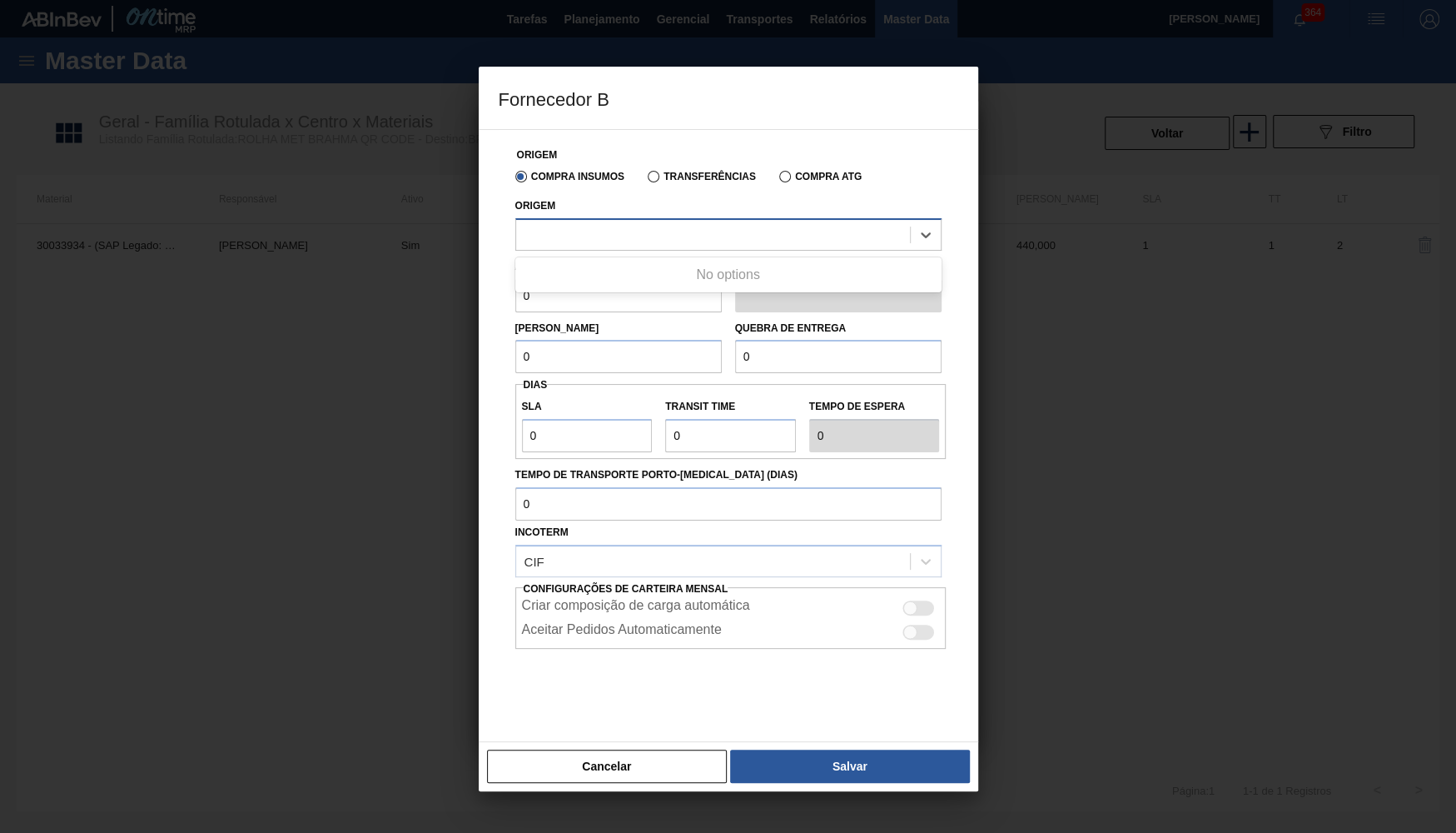
click at [612, 229] on div at bounding box center [713, 234] width 394 height 24
click at [616, 745] on div "Cancelar Salvar" at bounding box center [728, 765] width 500 height 50
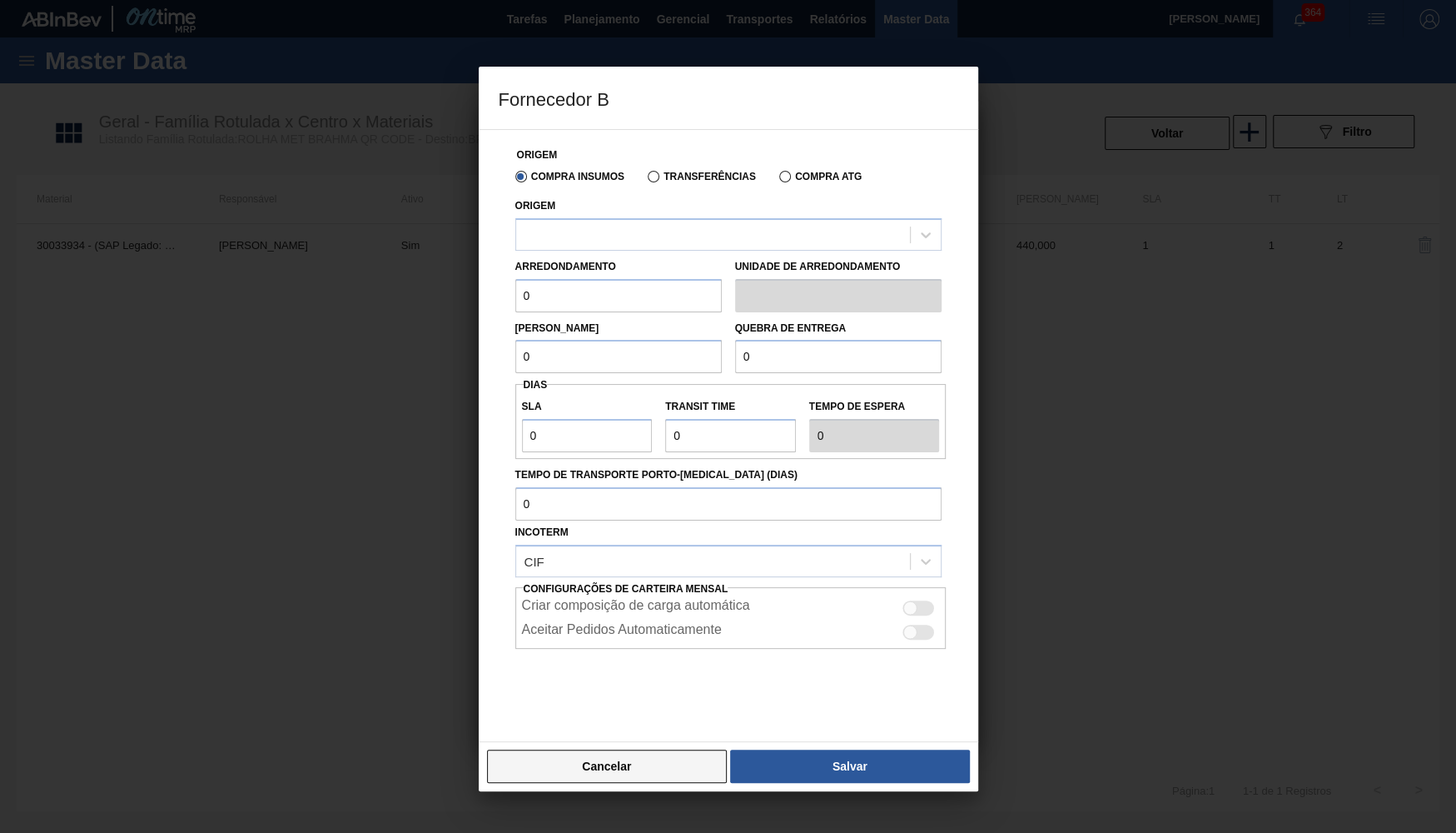
click at [623, 751] on button "Cancelar" at bounding box center [608, 766] width 241 height 33
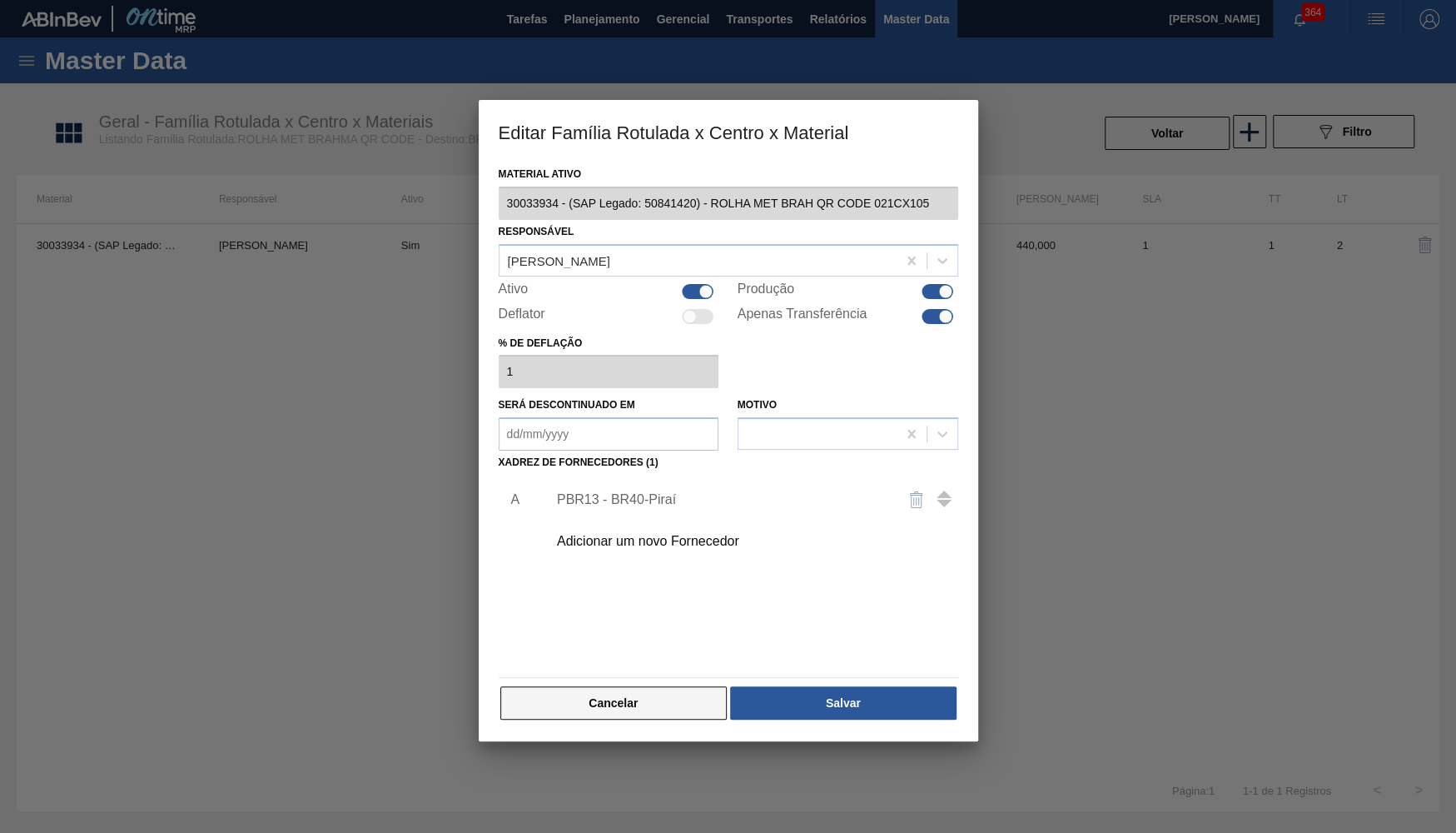
click at [634, 708] on button "Cancelar" at bounding box center [613, 703] width 227 height 33
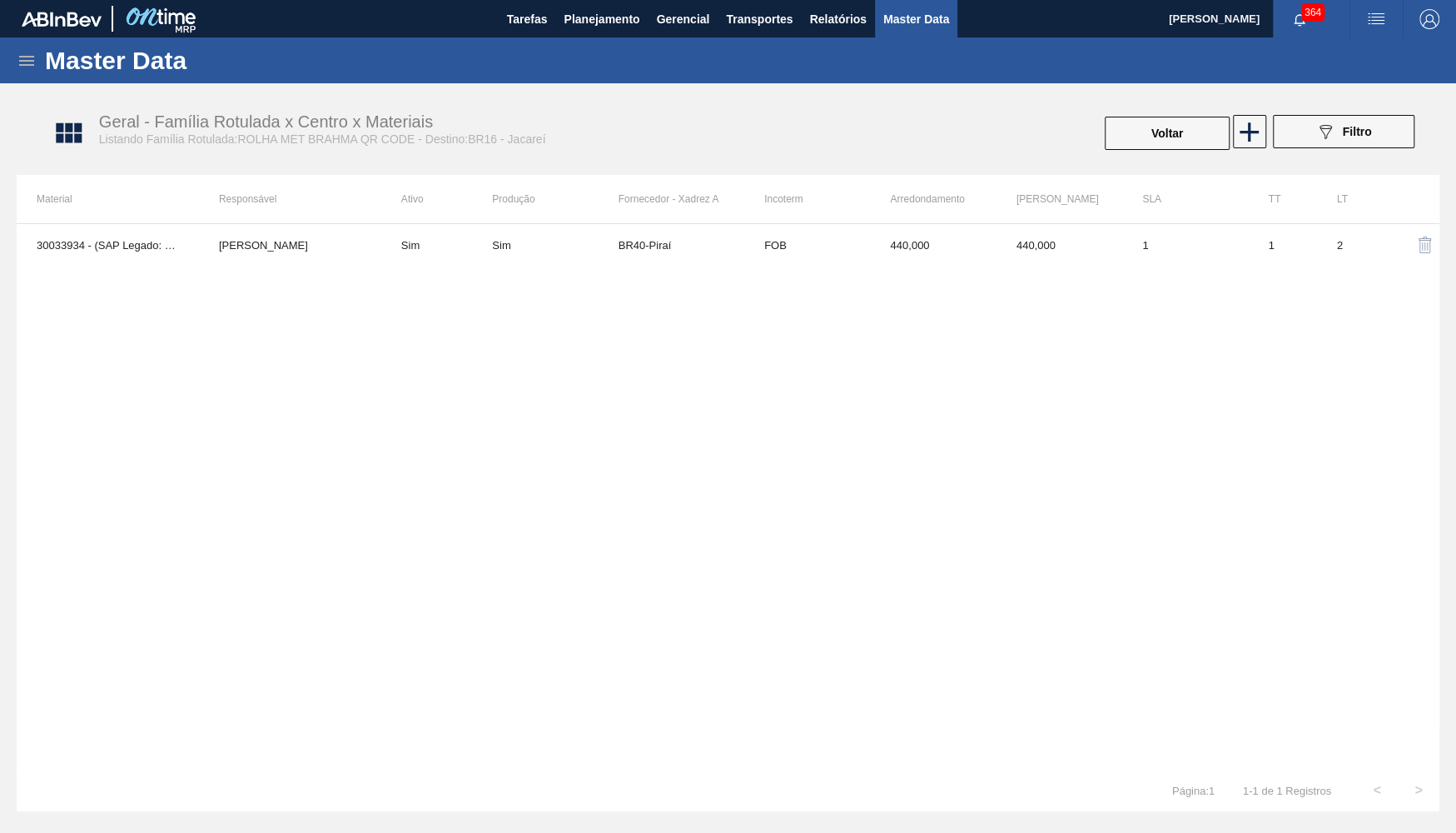
click at [911, 20] on span "Master Data" at bounding box center [916, 18] width 66 height 20
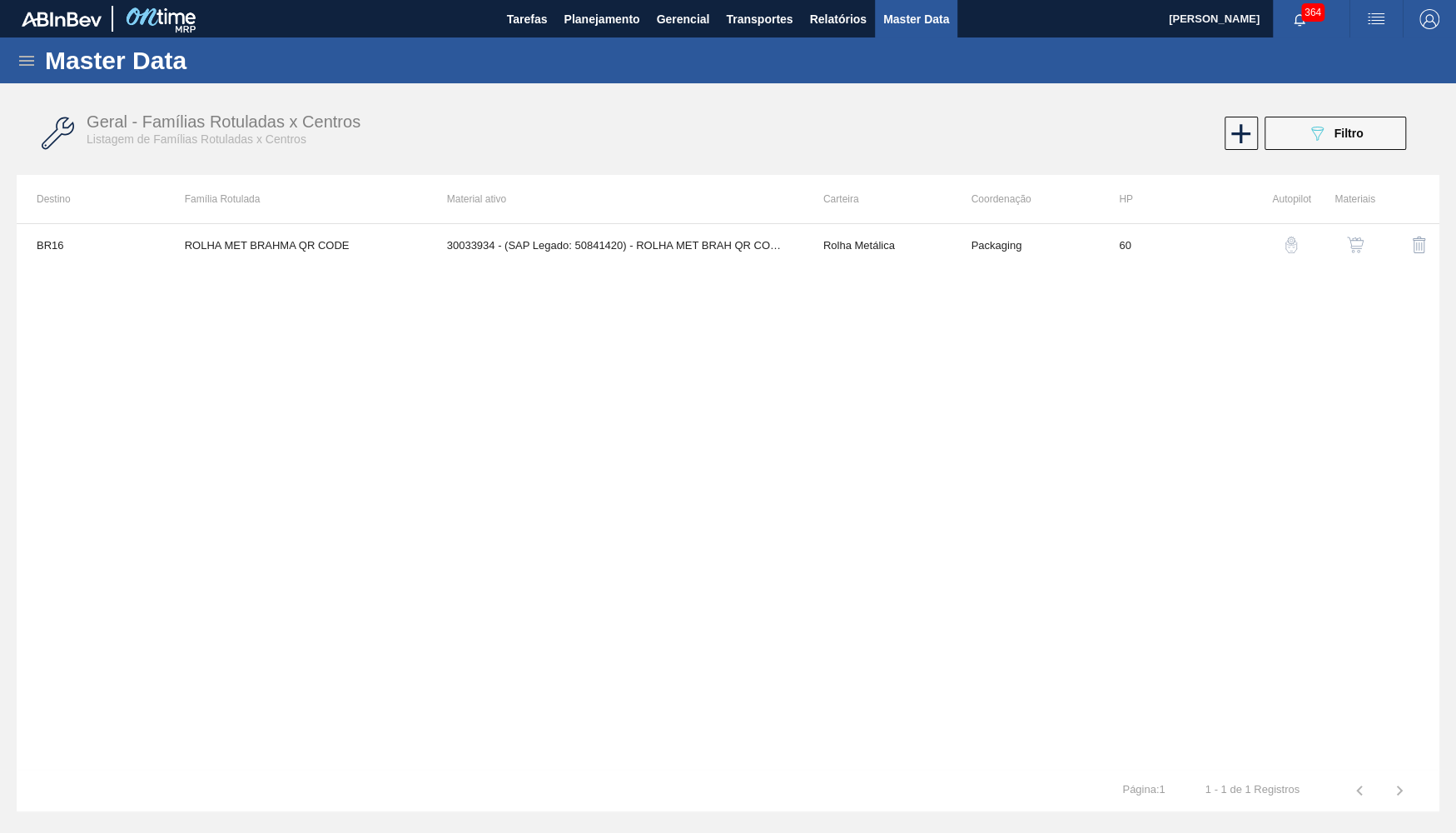
click at [22, 65] on icon at bounding box center [26, 60] width 15 height 10
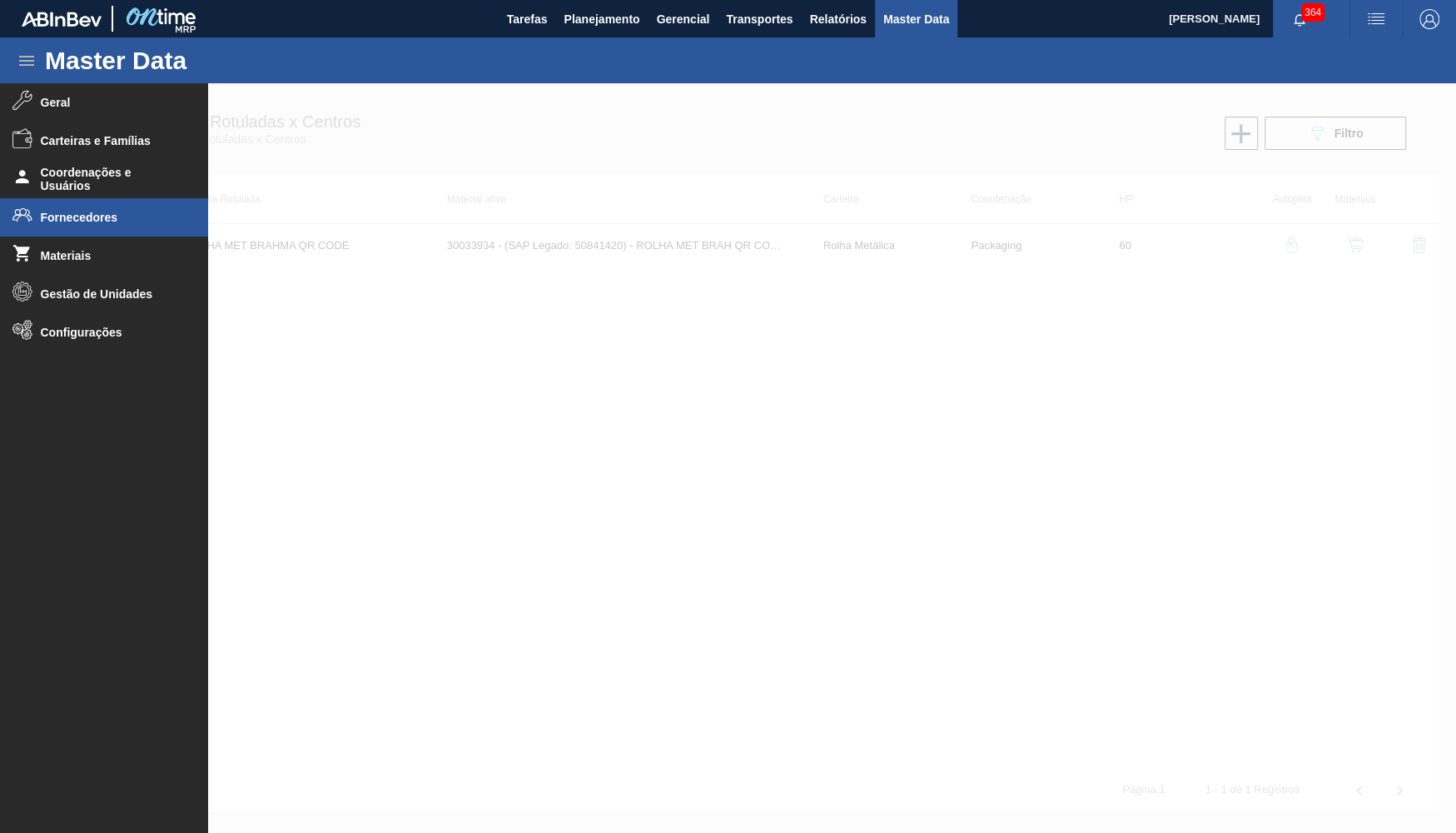
click at [20, 223] on icon at bounding box center [22, 215] width 20 height 20
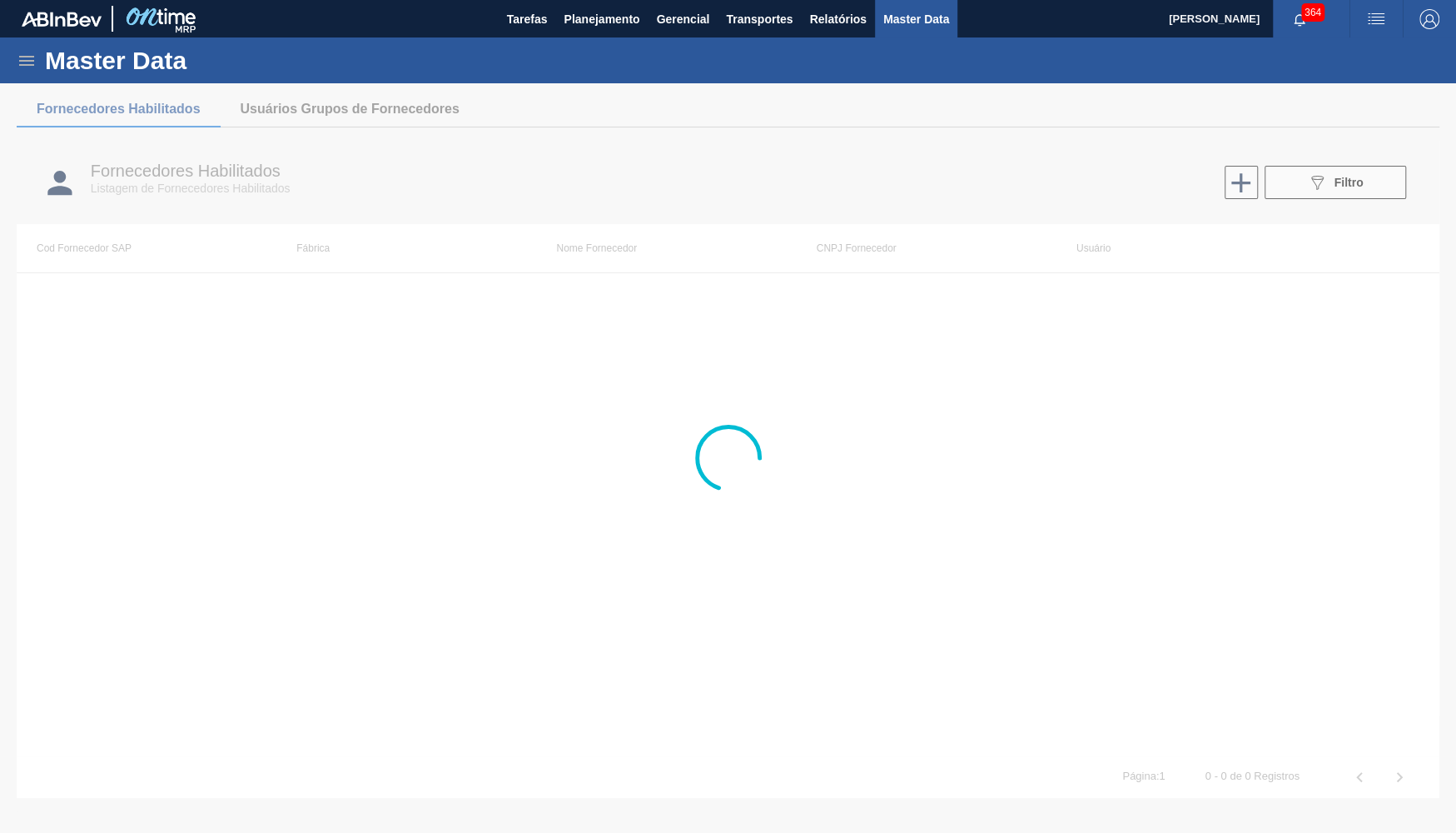
click at [1331, 166] on div at bounding box center [728, 458] width 1456 height 750
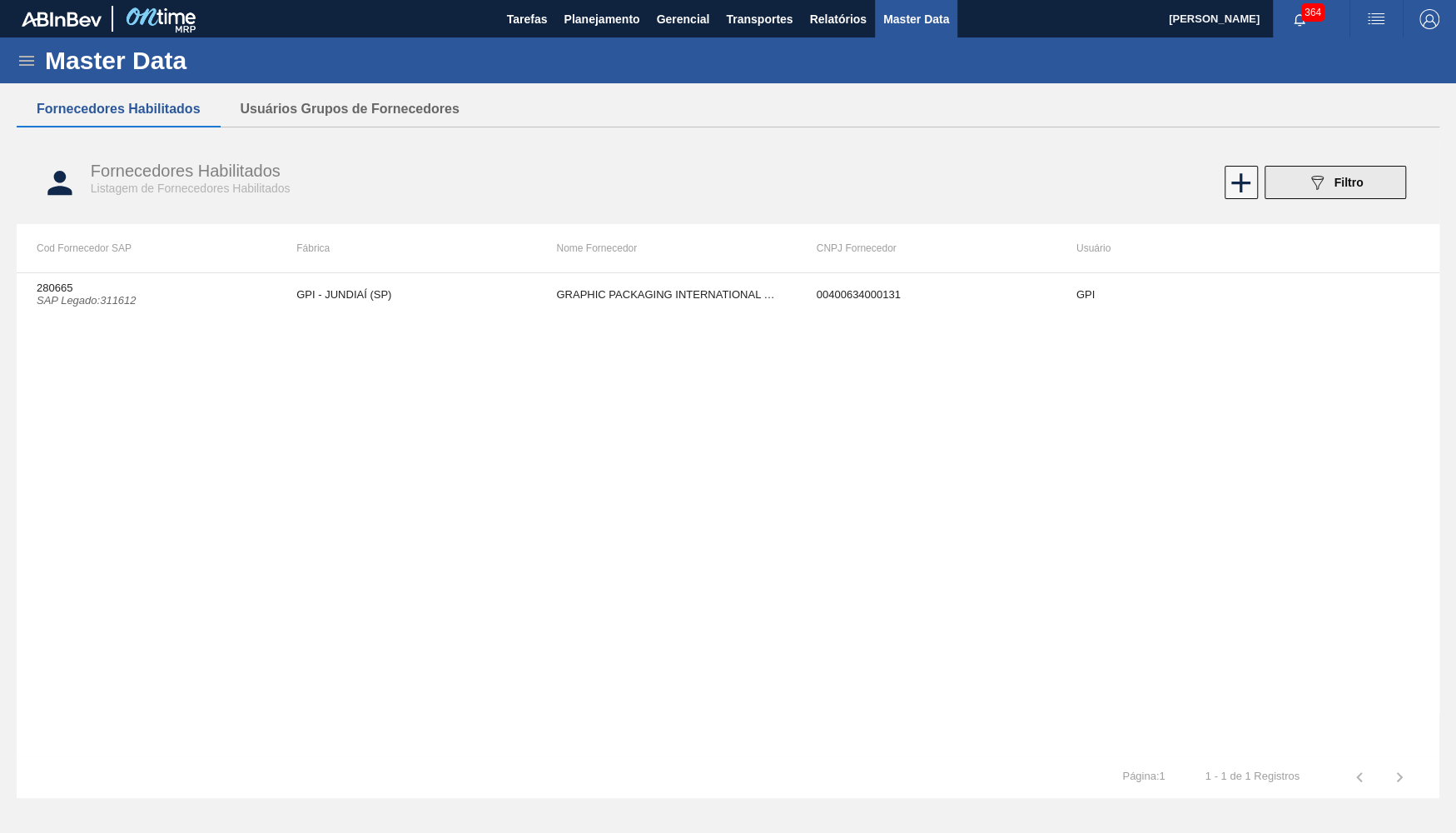
click at [1337, 196] on button "089F7B8B-B2A5-4AFE-B5C0-19BA573D28AC Filtro" at bounding box center [1336, 183] width 142 height 33
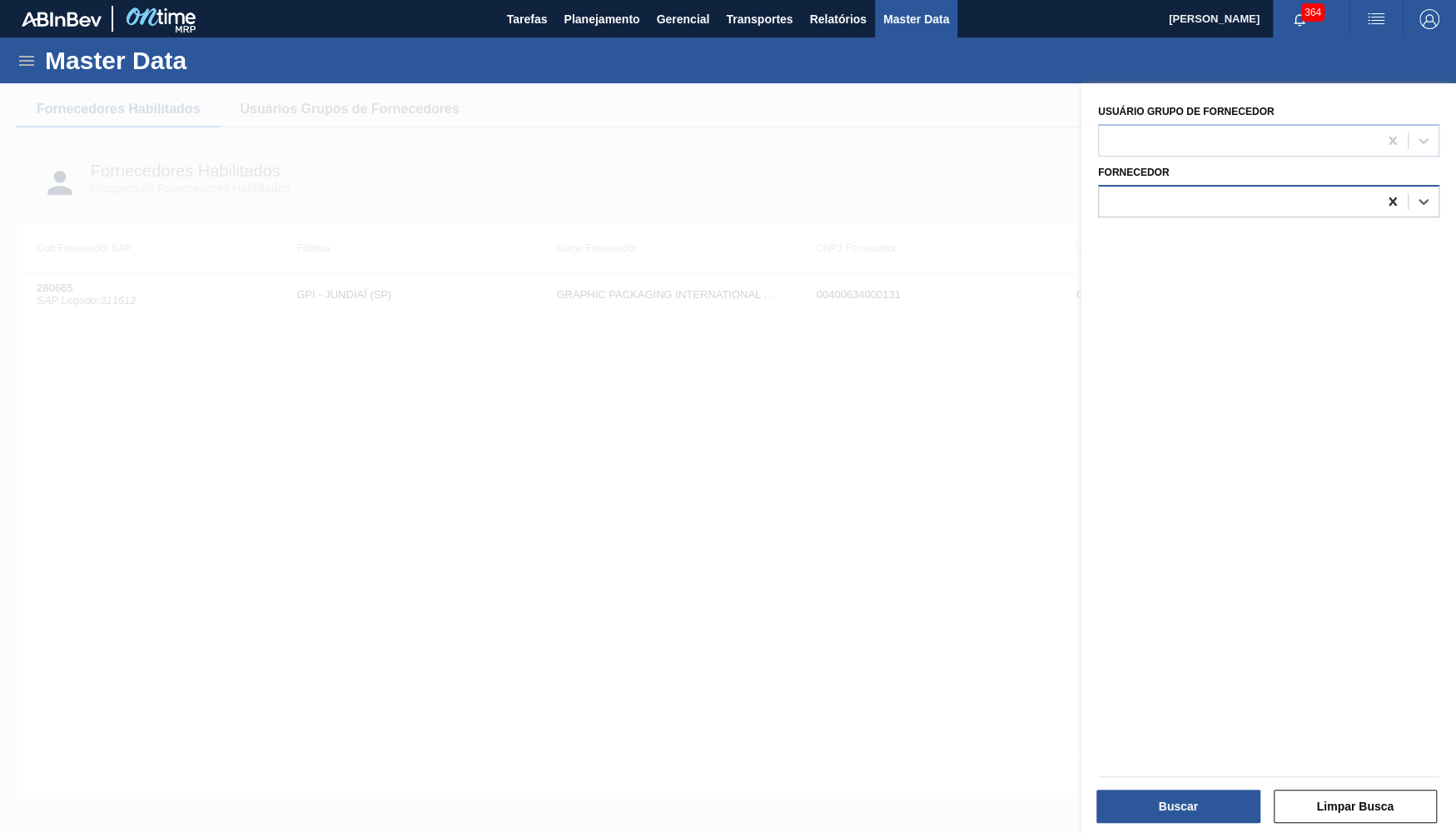
click at [1390, 197] on icon at bounding box center [1393, 200] width 8 height 9
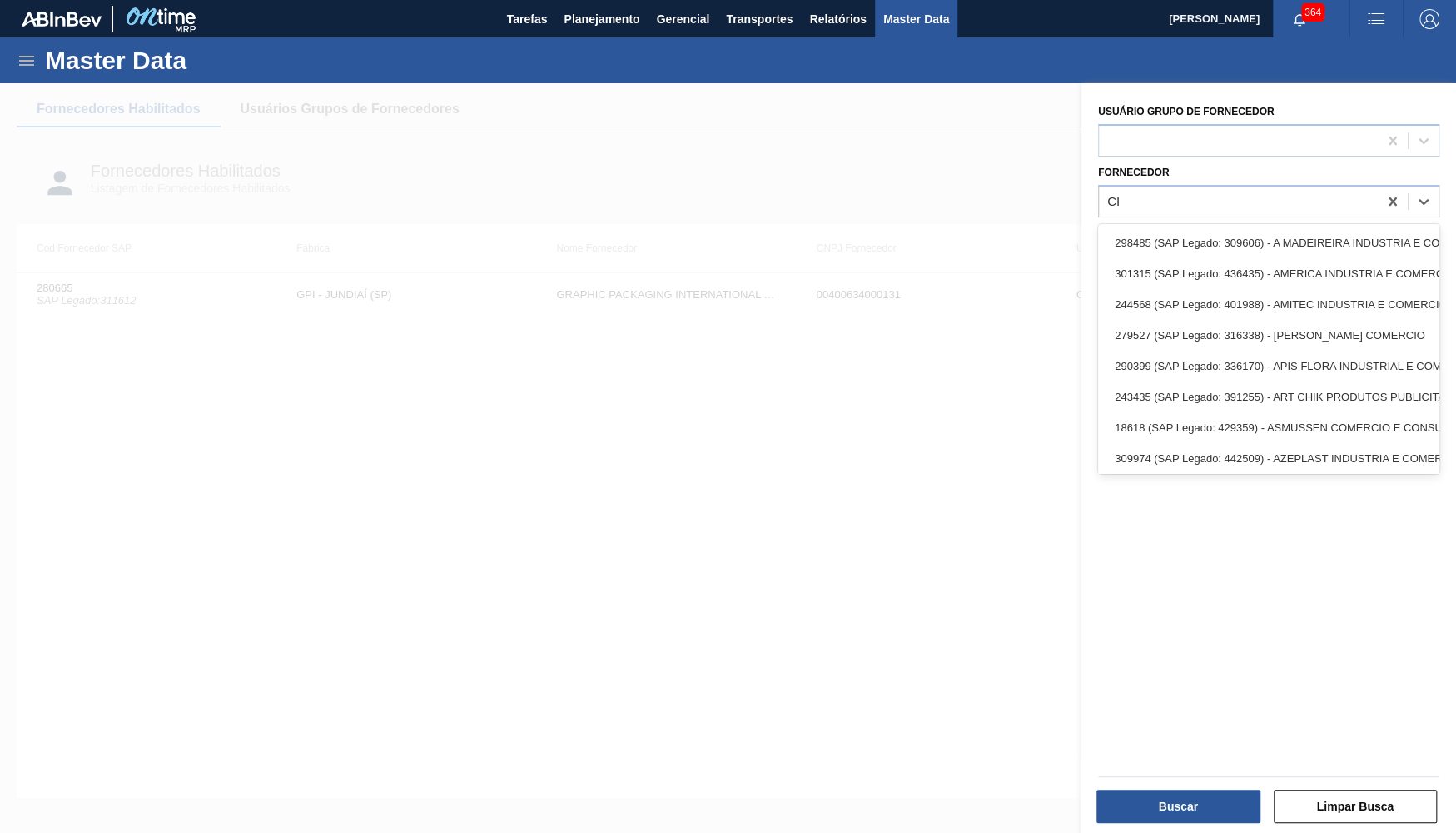
type input "C"
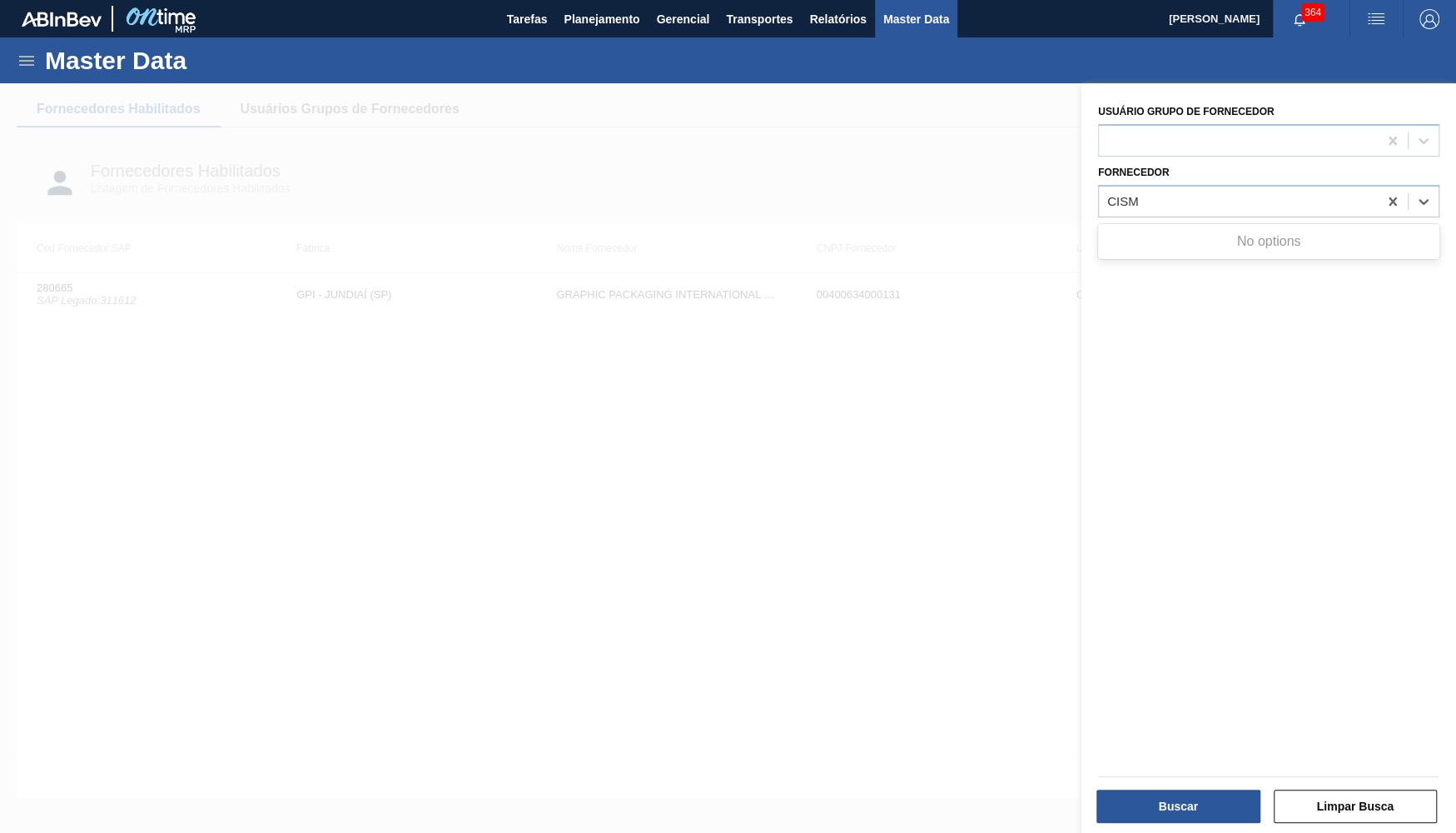
type input "CISM"
click at [792, 26] on span "Transportes" at bounding box center [759, 18] width 67 height 20
click at [839, 18] on div at bounding box center [728, 416] width 1456 height 833
click at [881, 197] on div at bounding box center [728, 500] width 1456 height 833
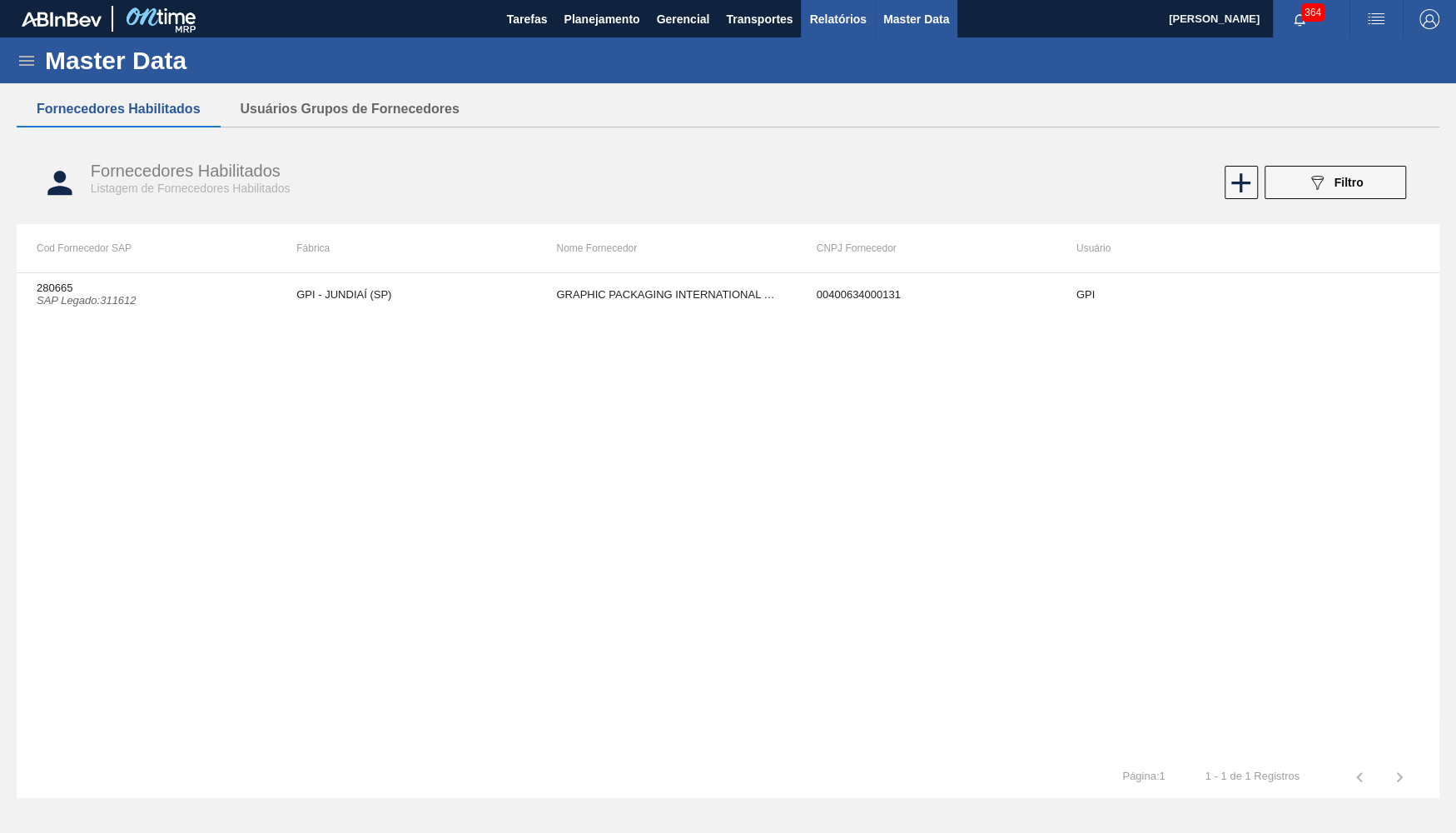
click at [811, 20] on span "Relatórios" at bounding box center [838, 18] width 56 height 20
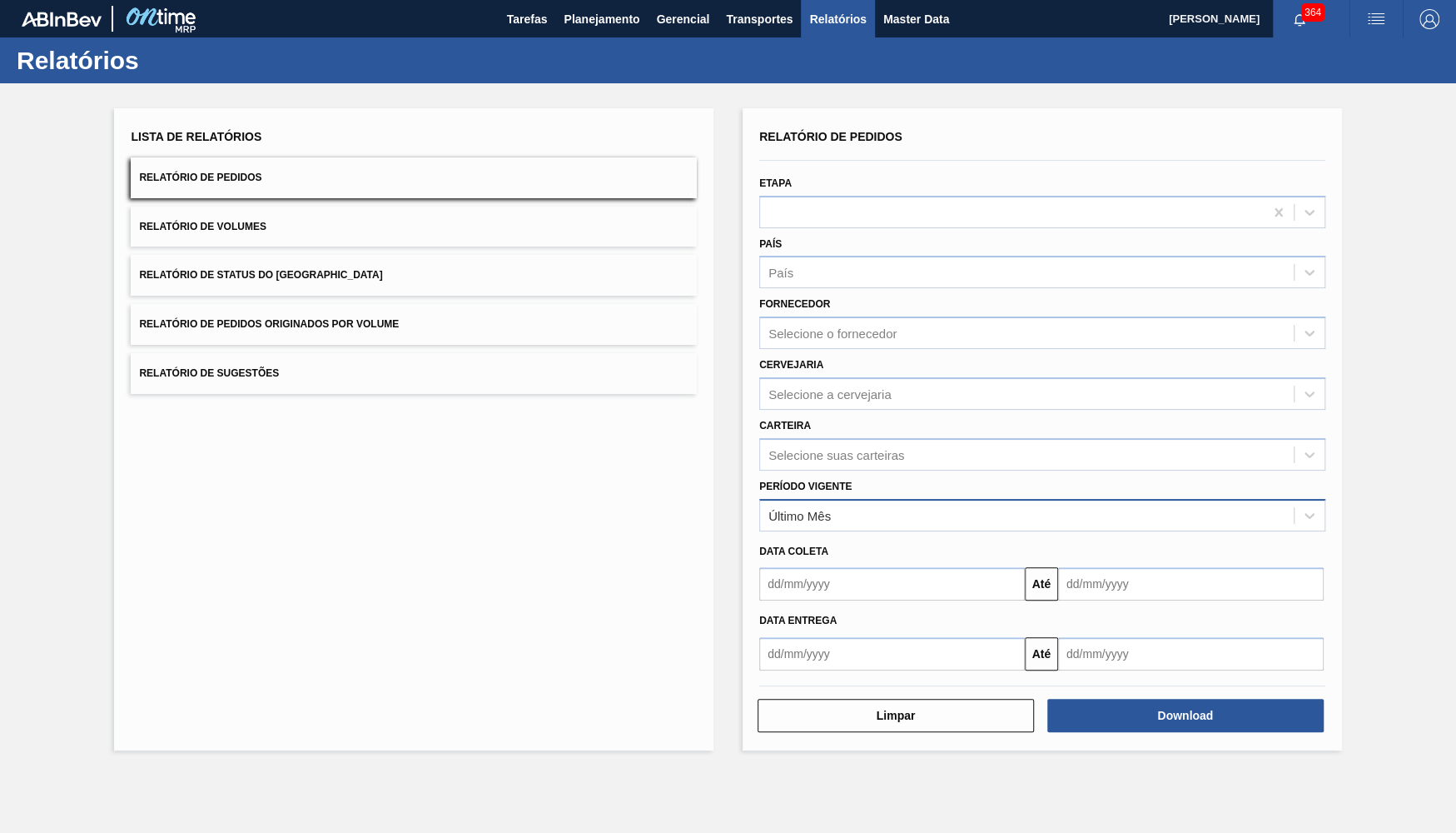
click at [863, 503] on div "Último Mês" at bounding box center [1027, 515] width 534 height 24
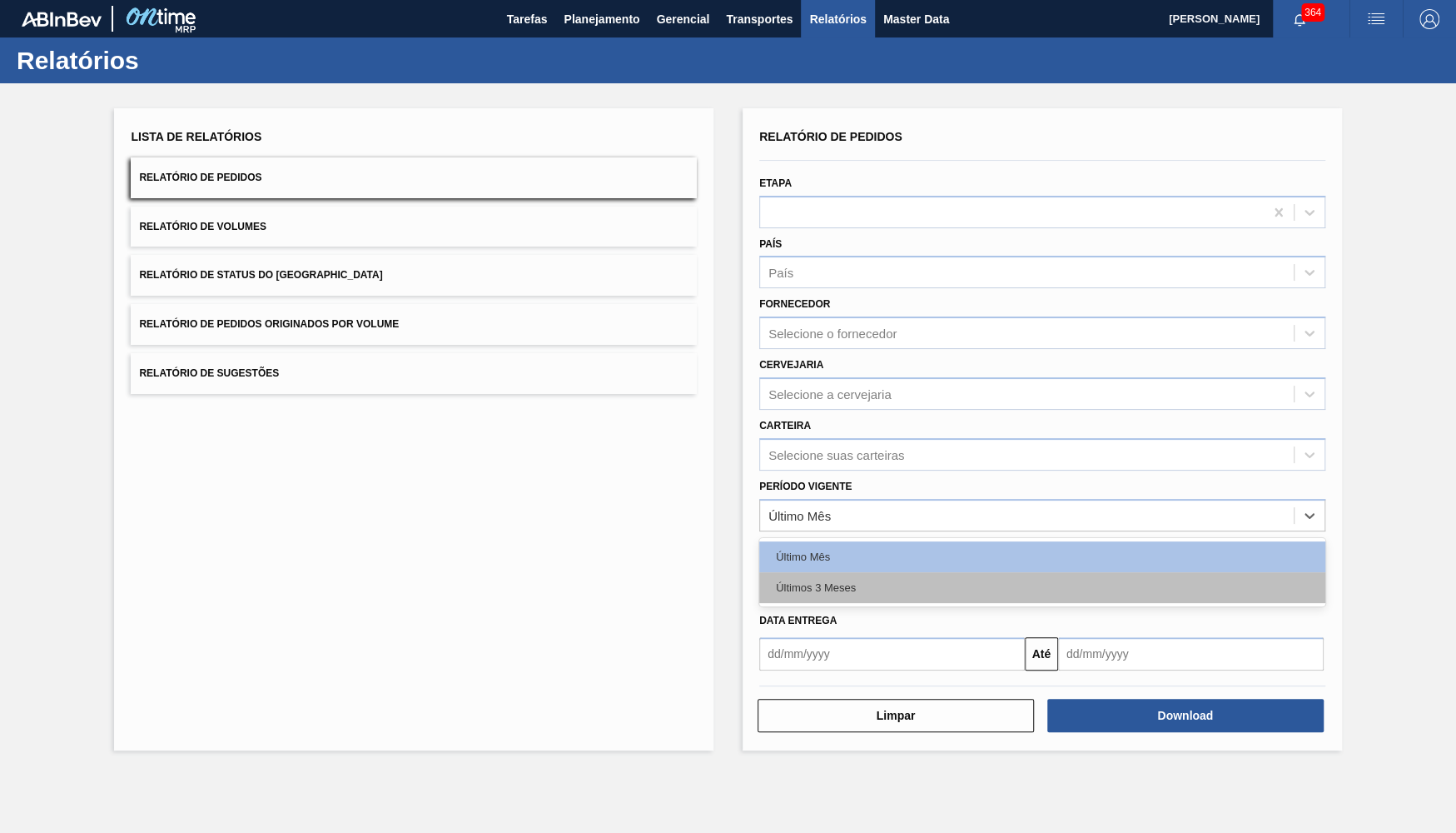
click at [788, 572] on div "Últimos 3 Meses" at bounding box center [1042, 587] width 566 height 31
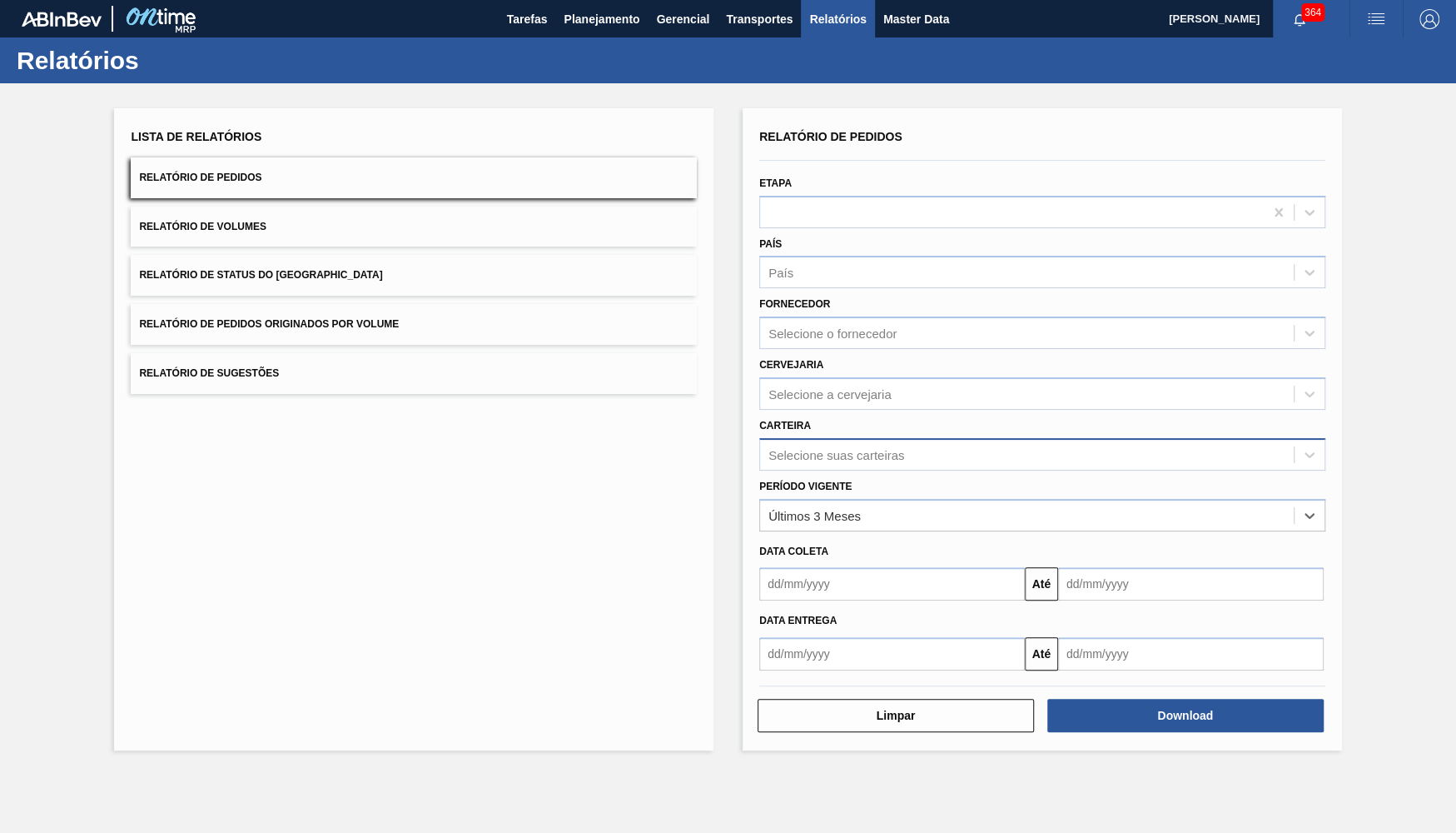
click at [812, 442] on div "Selecione suas carteiras" at bounding box center [1027, 453] width 534 height 24
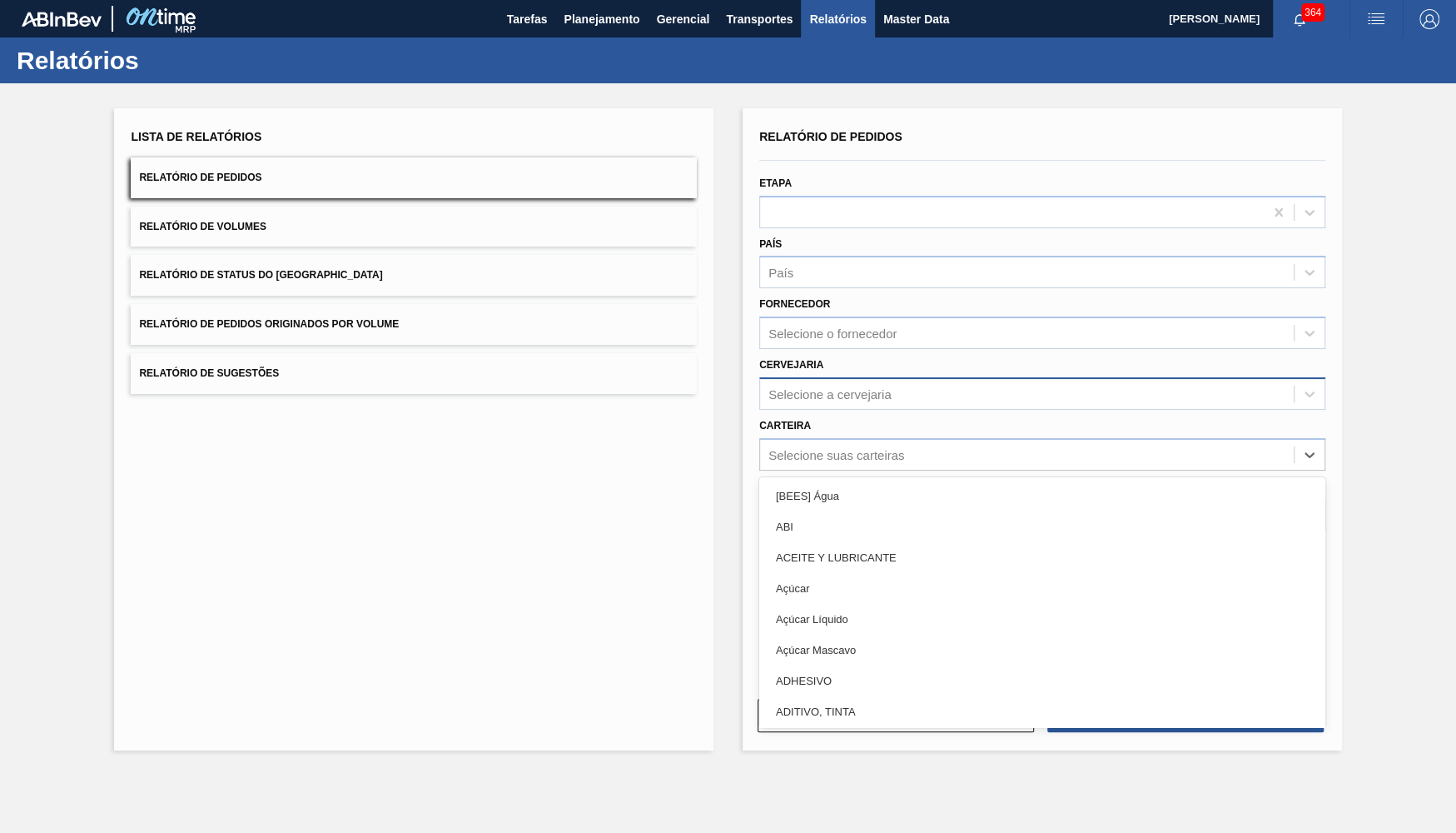
click at [799, 398] on div "Selecione a cervejaria" at bounding box center [1042, 393] width 566 height 32
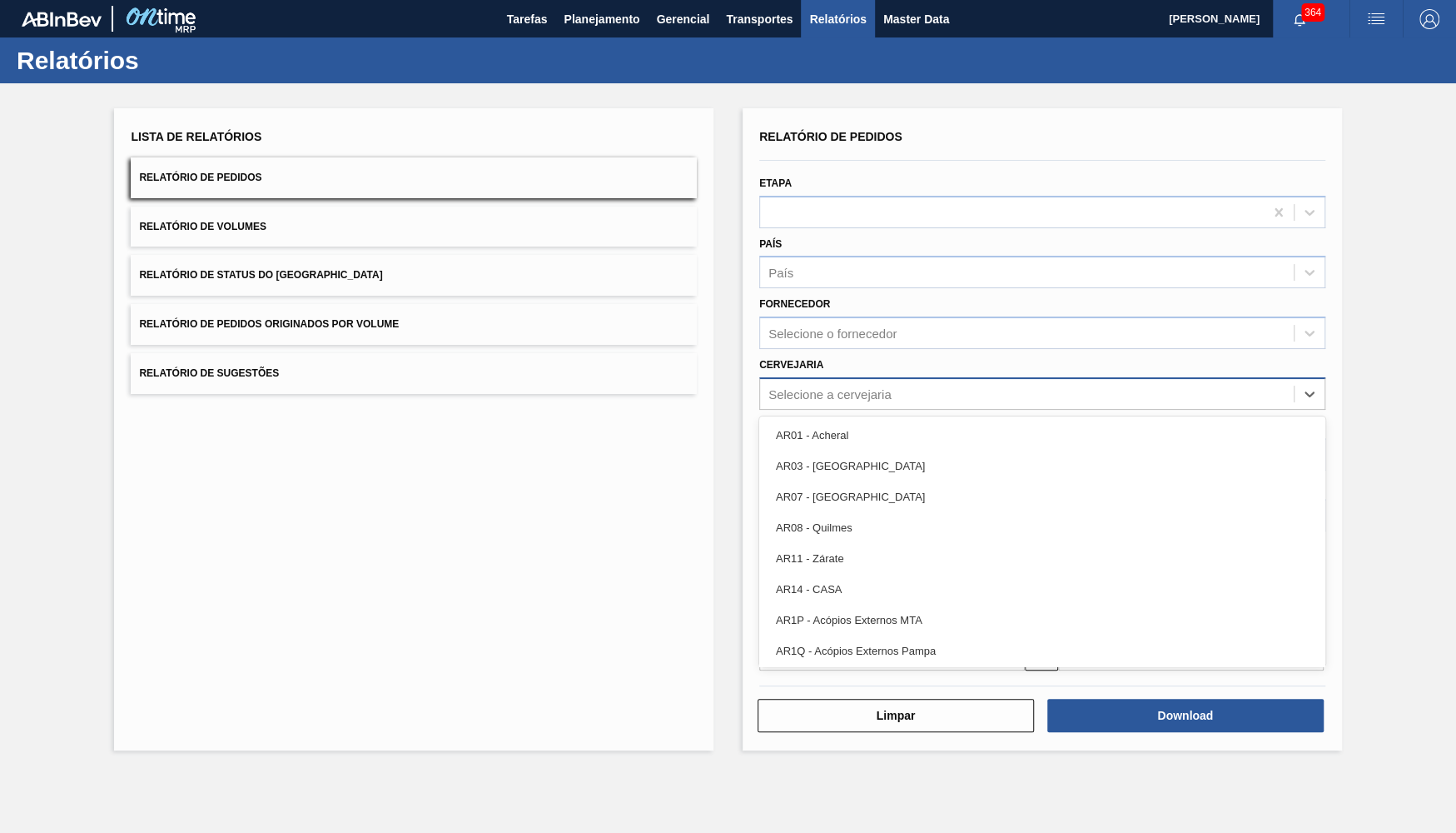
click at [805, 386] on div "Selecione a cervejaria" at bounding box center [830, 393] width 123 height 15
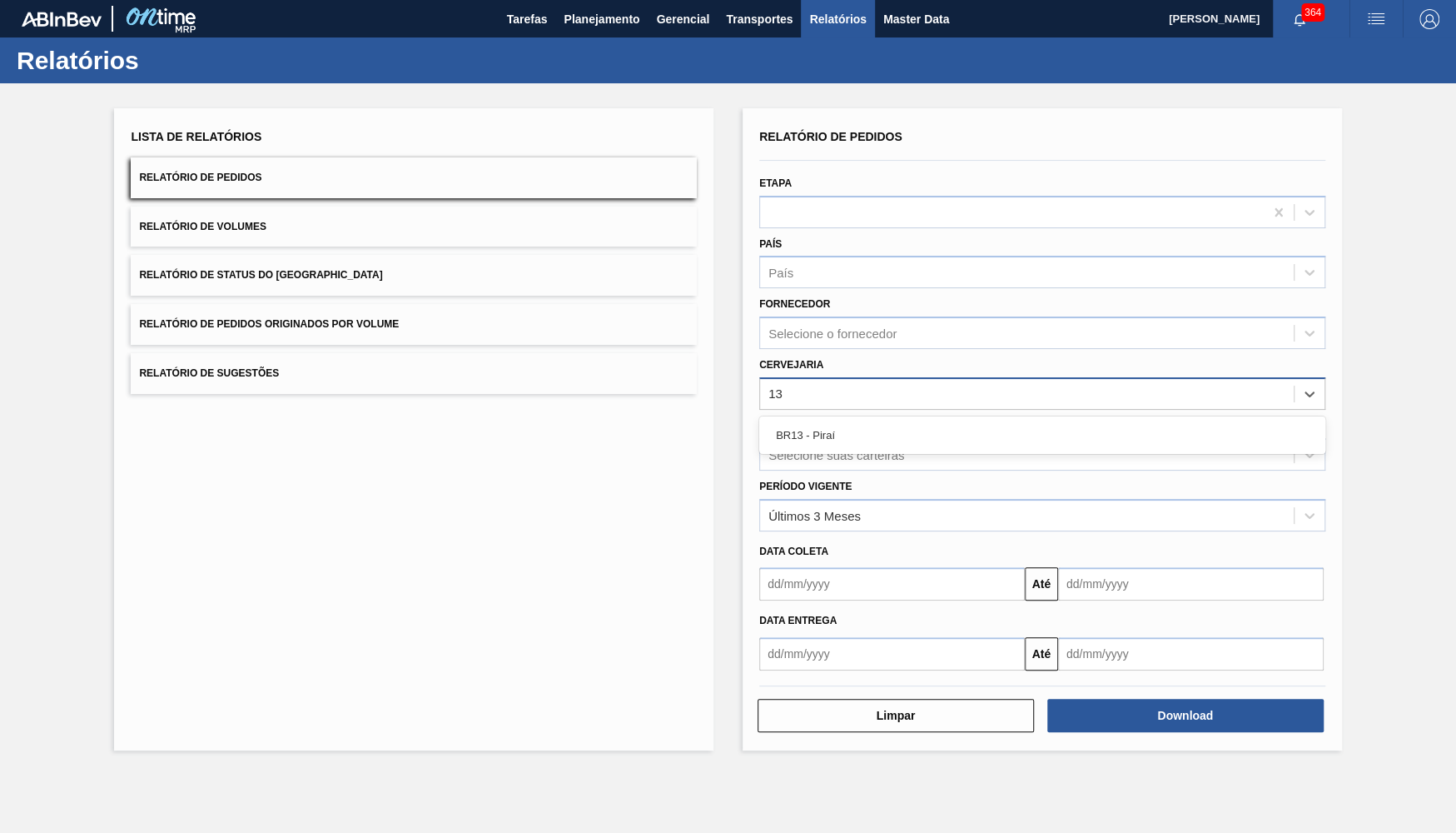
type input "13"
click at [868, 448] on div "Selecione suas carteiras" at bounding box center [837, 454] width 136 height 15
click at [848, 414] on div "Carteira Selecione suas carteiras" at bounding box center [1042, 442] width 566 height 56
click at [835, 388] on div "Selecione a cervejaria" at bounding box center [830, 393] width 123 height 15
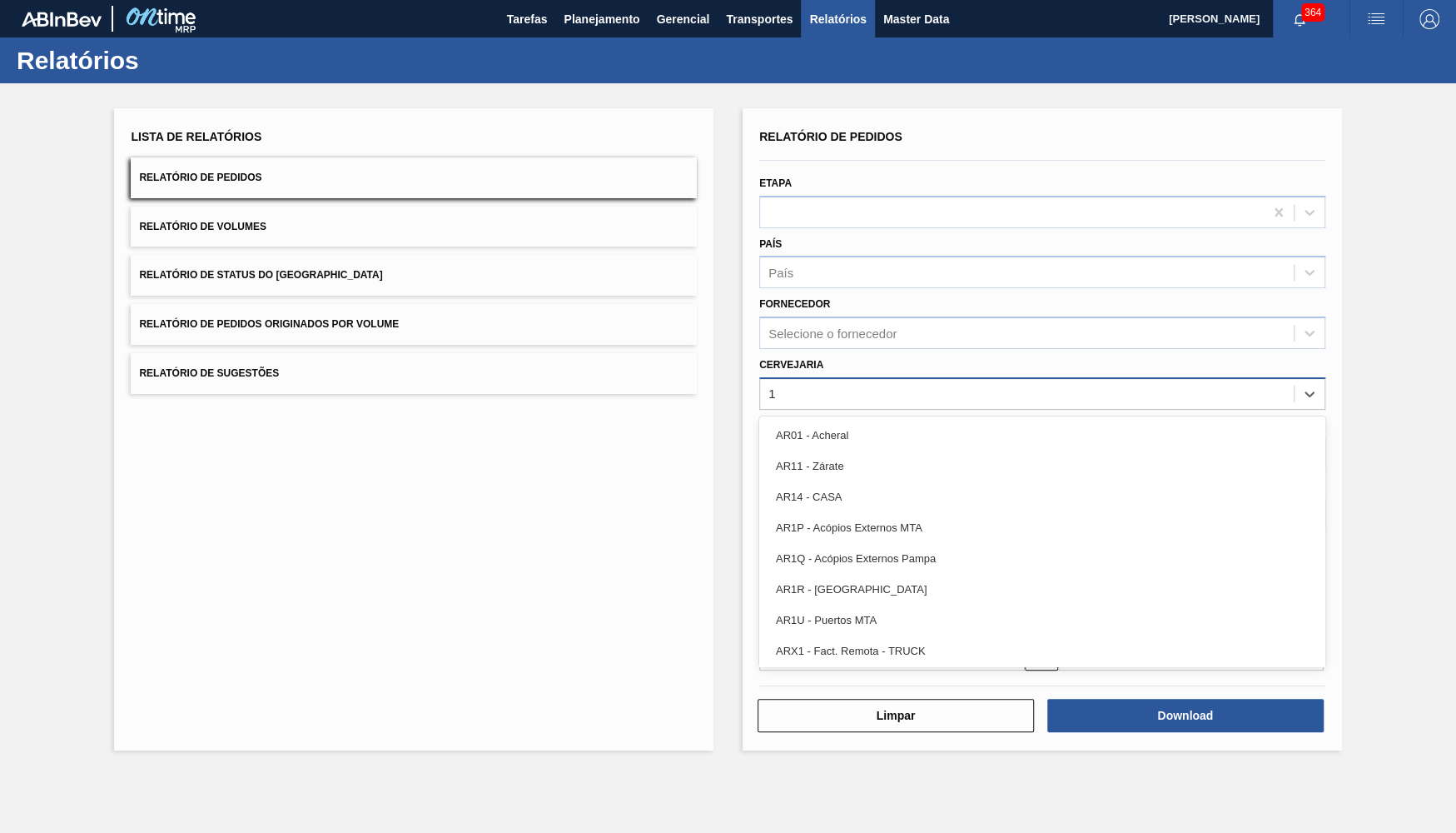
type input "13"
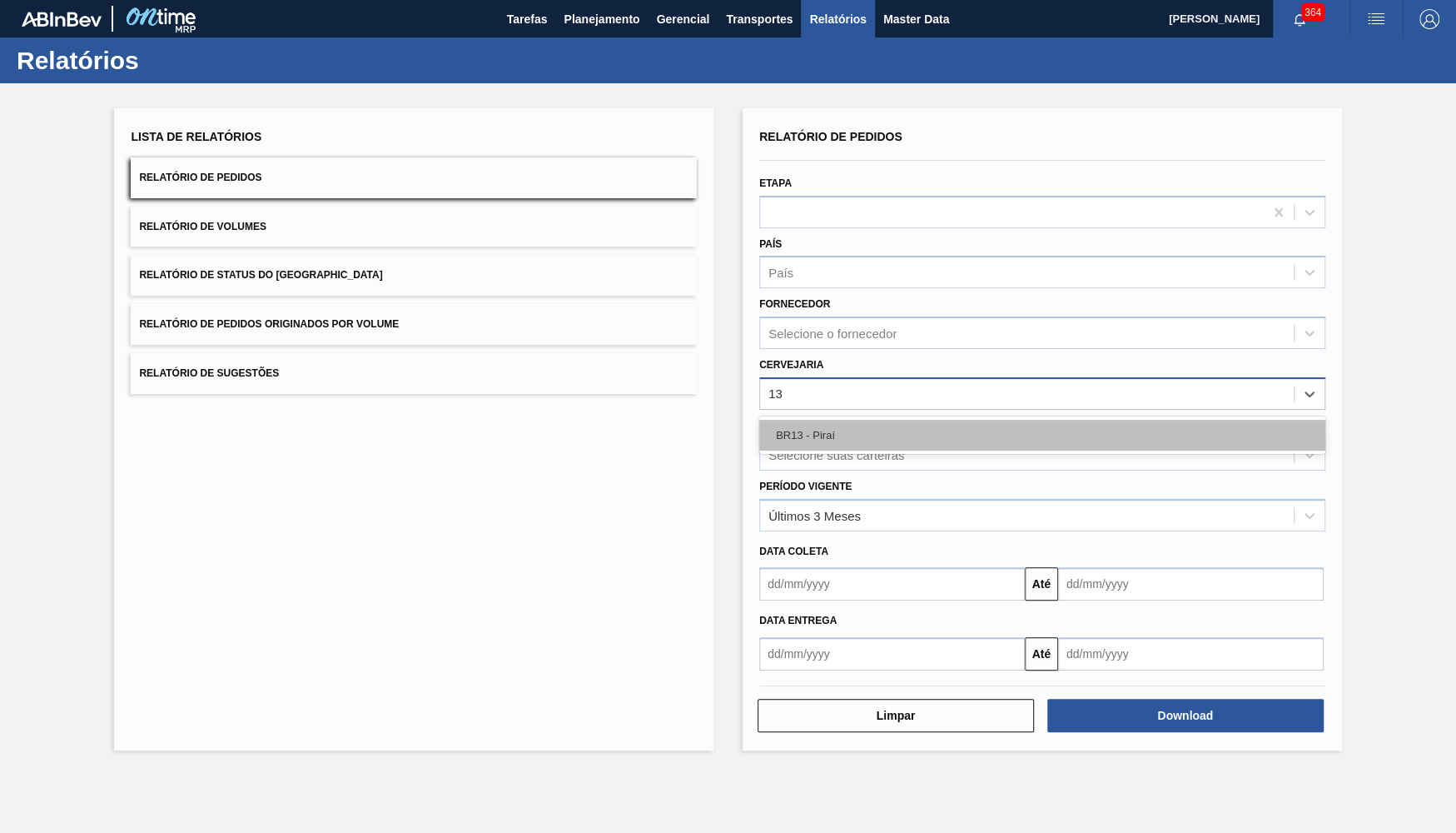
click at [831, 419] on div "BR13 - Piraí" at bounding box center [1042, 435] width 566 height 31
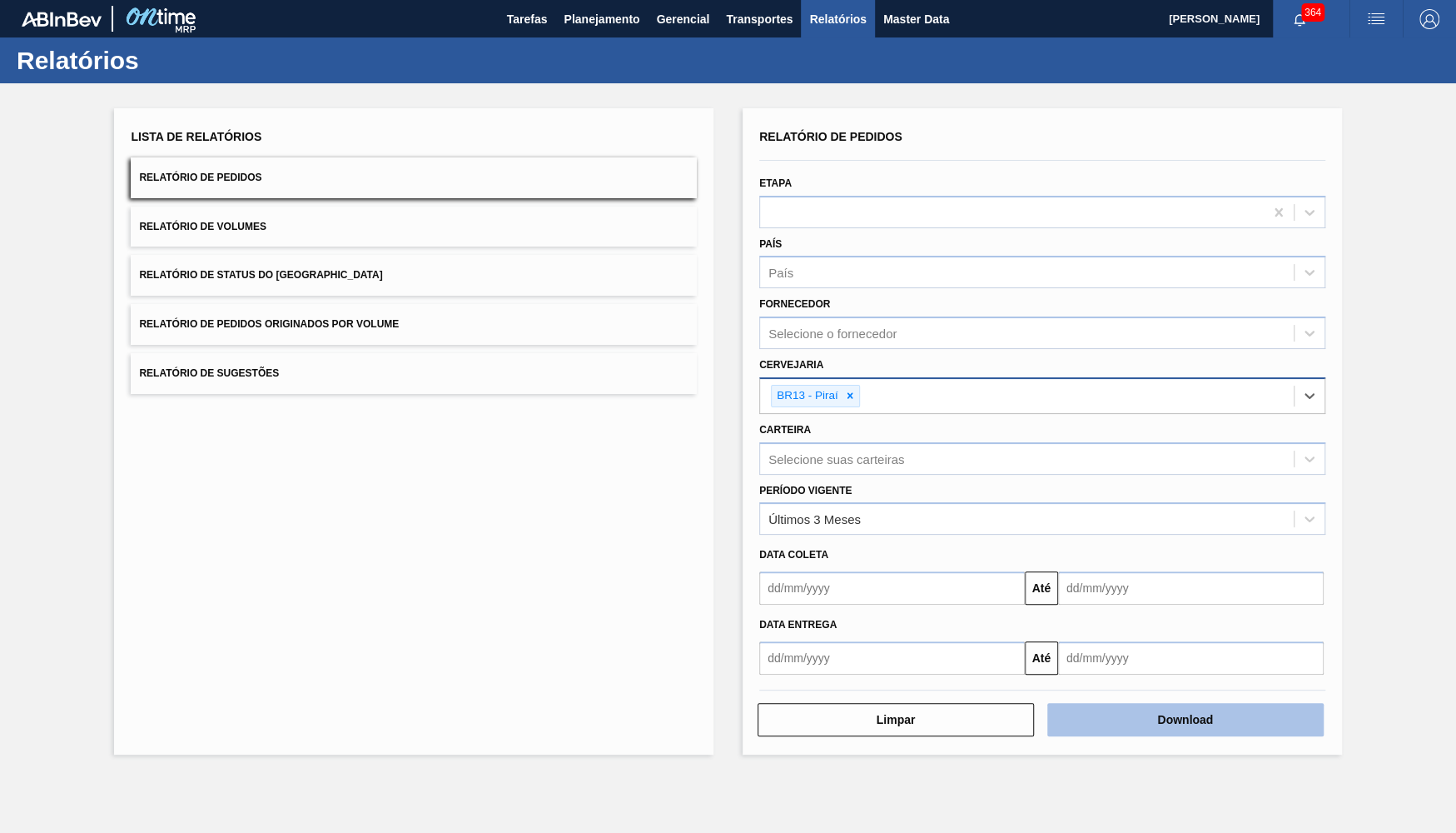
click at [1319, 703] on button "Download" at bounding box center [1185, 719] width 277 height 33
click at [360, 280] on button "Relatório de Status do Estoque" at bounding box center [414, 275] width 566 height 41
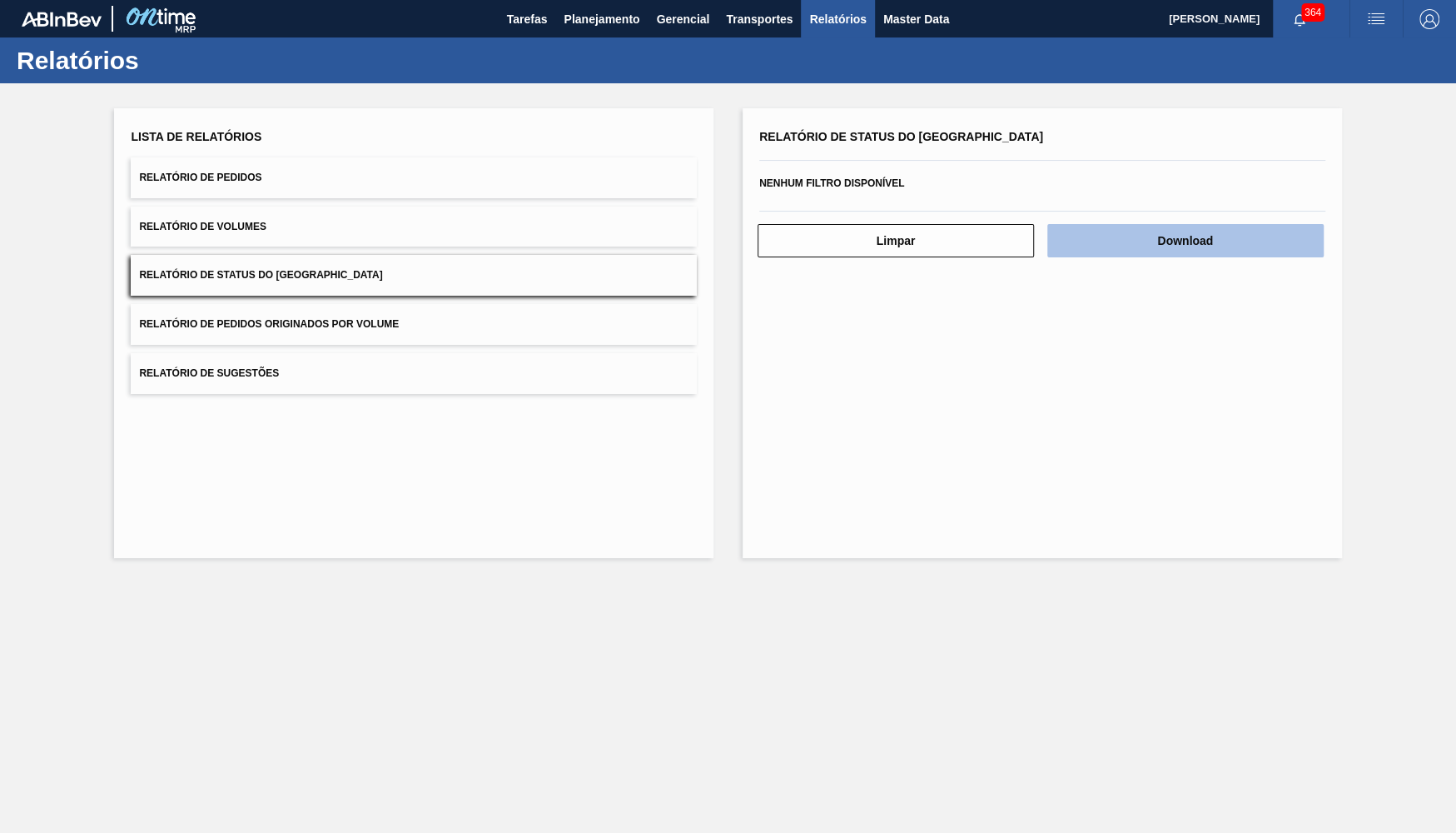
click at [1317, 238] on button "Download" at bounding box center [1185, 241] width 277 height 33
